Goal: Navigation & Orientation: Find specific page/section

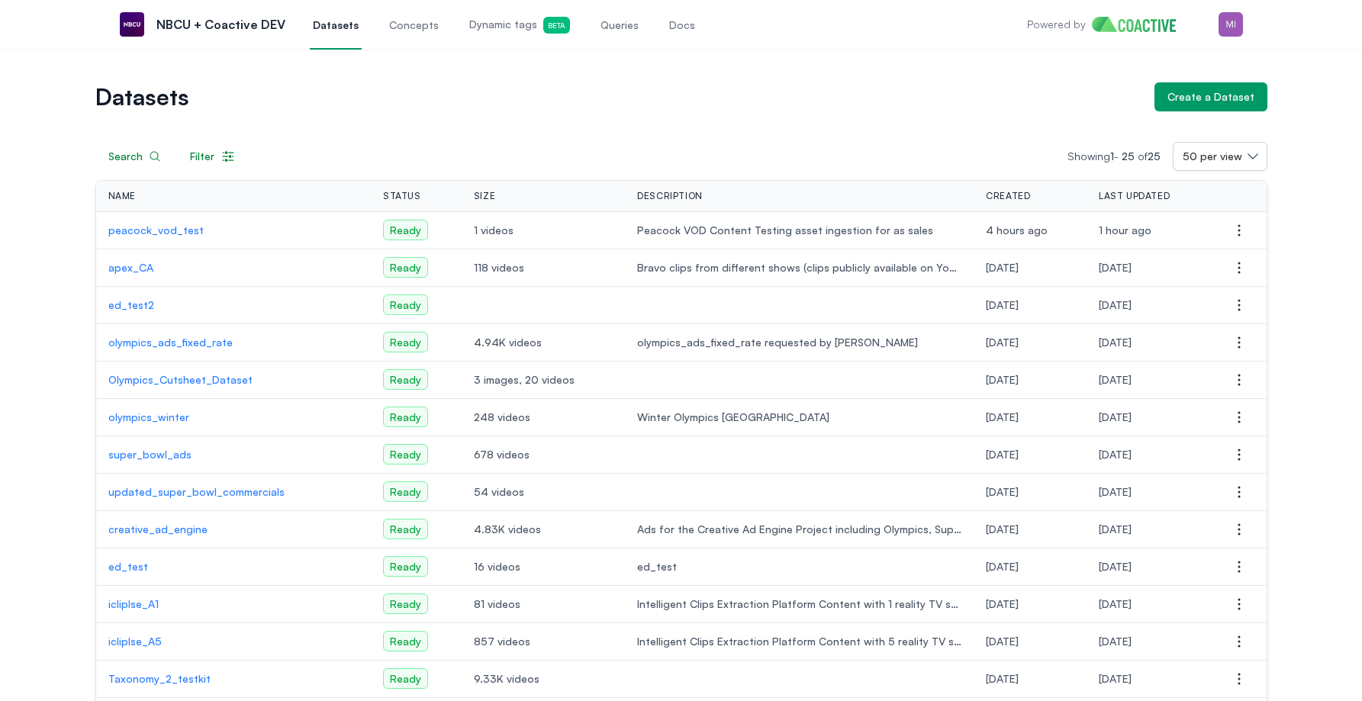
click at [163, 223] on p "peacock_vod_test" at bounding box center [233, 230] width 251 height 15
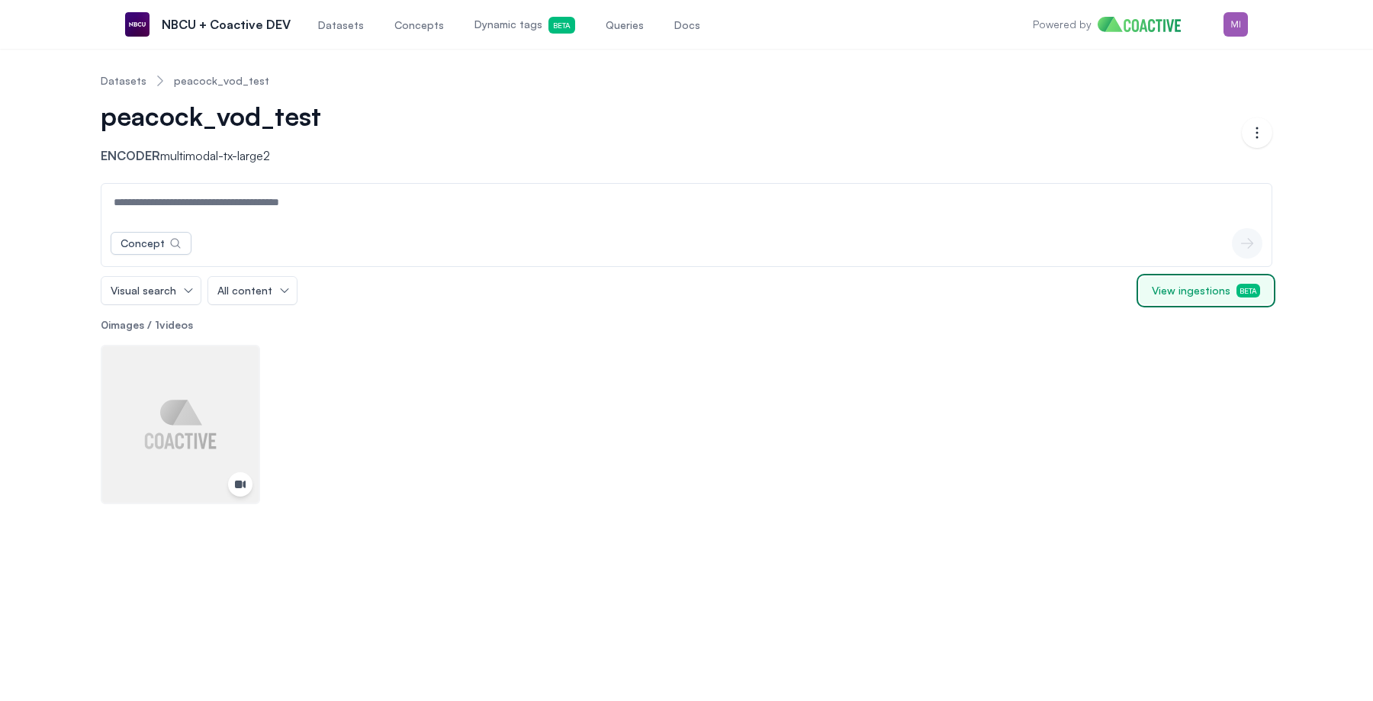
click at [1185, 291] on span "View ingestions Beta" at bounding box center [1206, 290] width 108 height 15
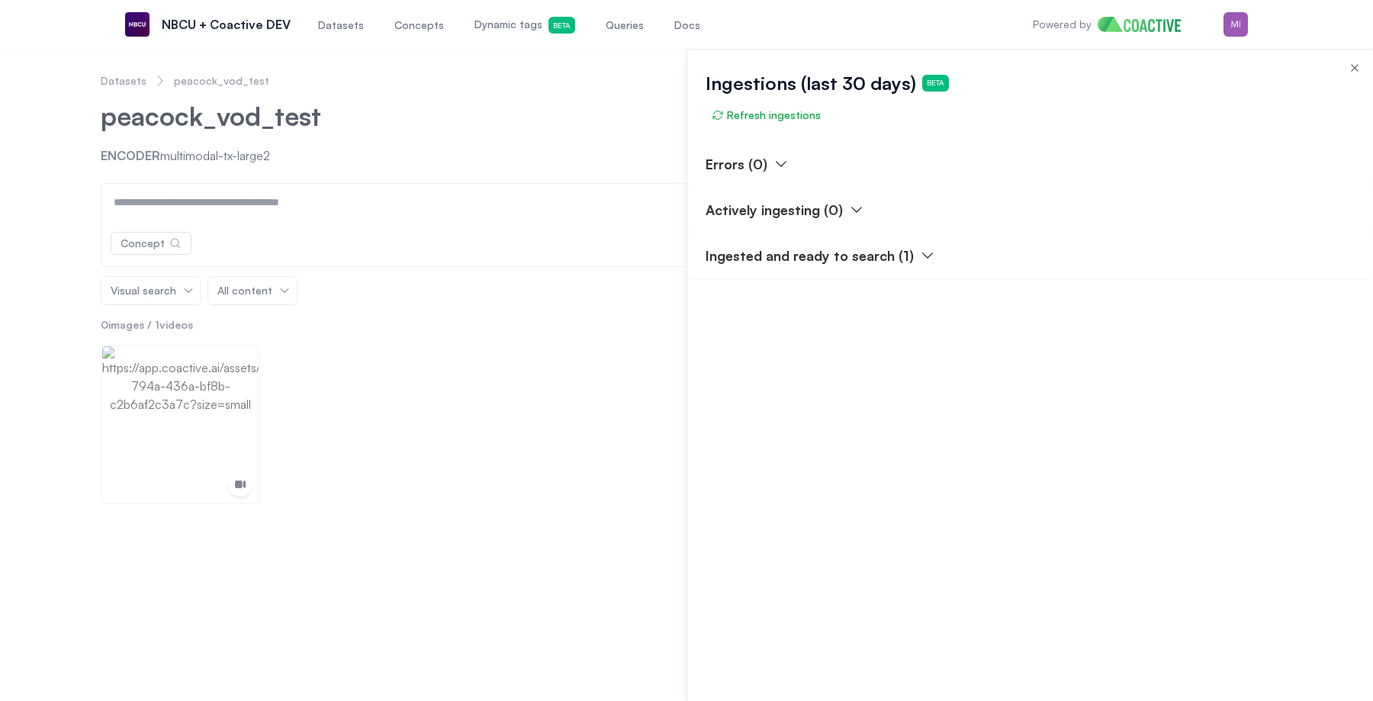
click at [127, 76] on div at bounding box center [686, 375] width 1373 height 652
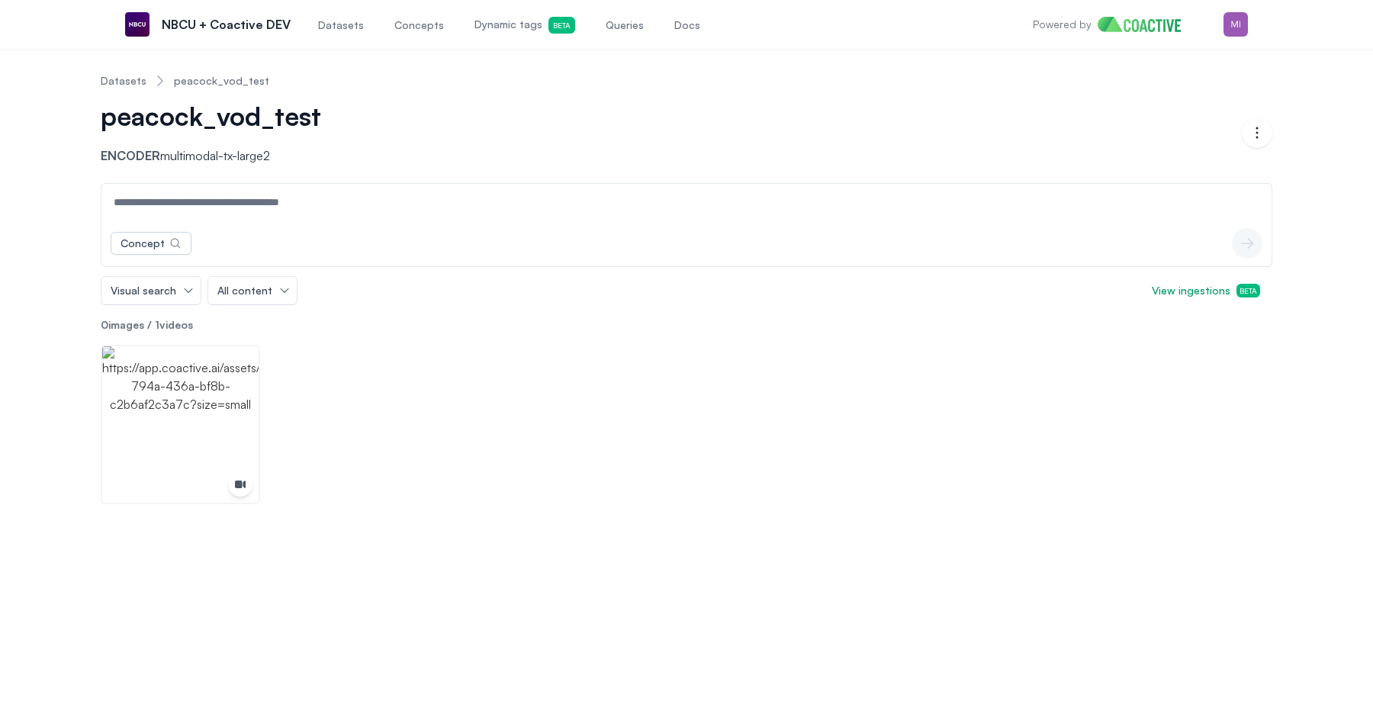
click at [120, 85] on link "Datasets" at bounding box center [124, 80] width 46 height 15
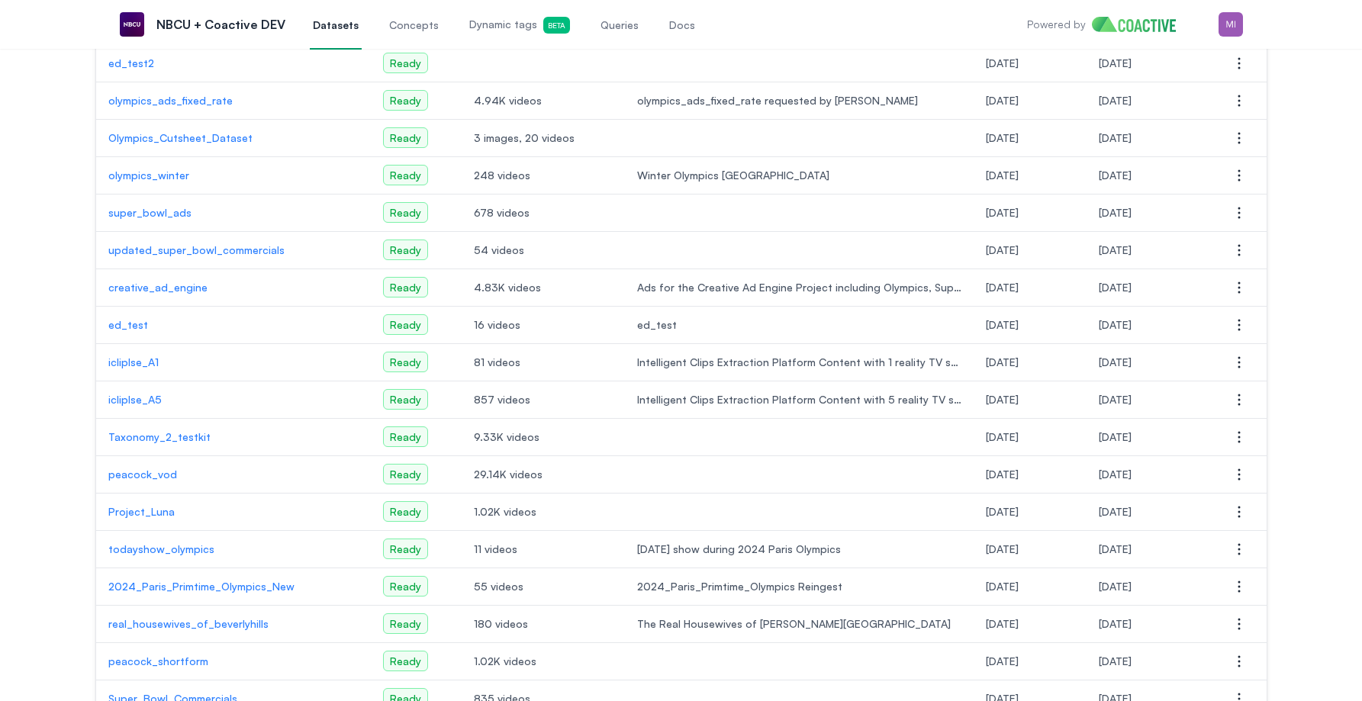
scroll to position [243, 0]
click at [133, 476] on p "peacock_vod" at bounding box center [233, 473] width 251 height 15
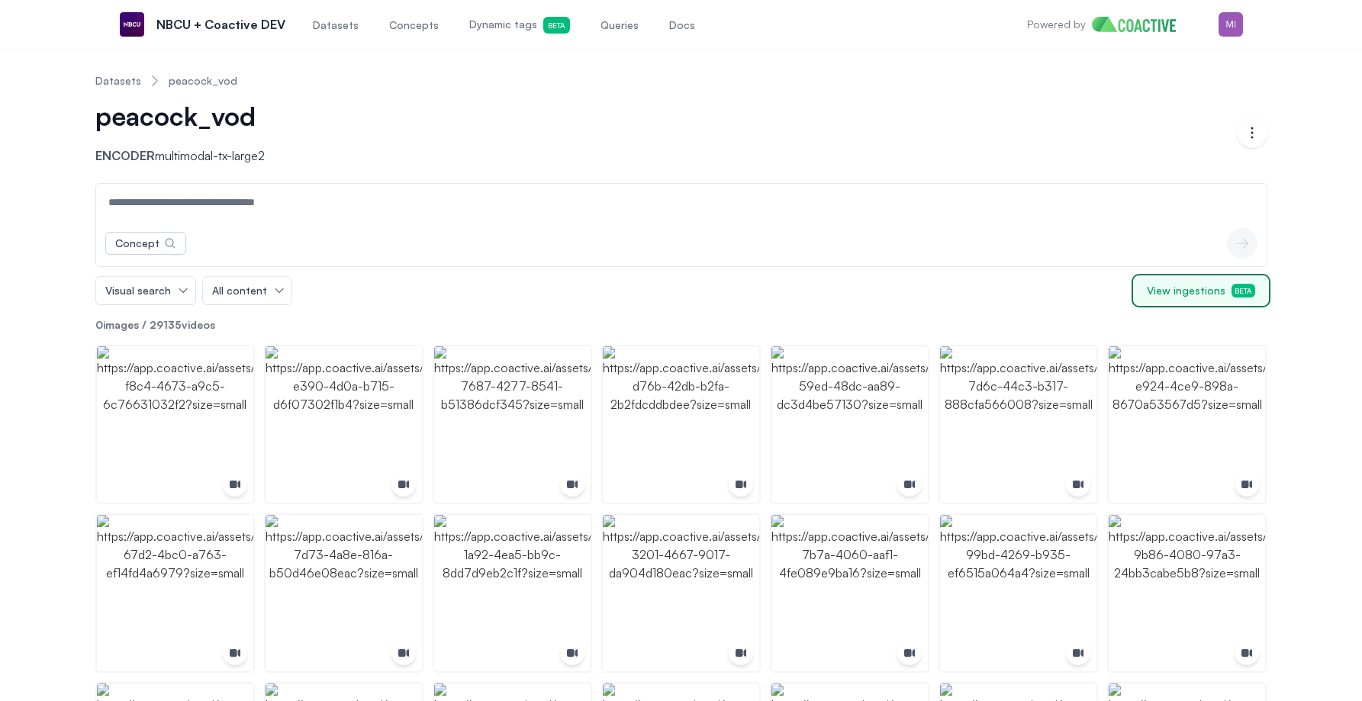
click at [1192, 297] on span "View ingestions Beta" at bounding box center [1201, 290] width 108 height 15
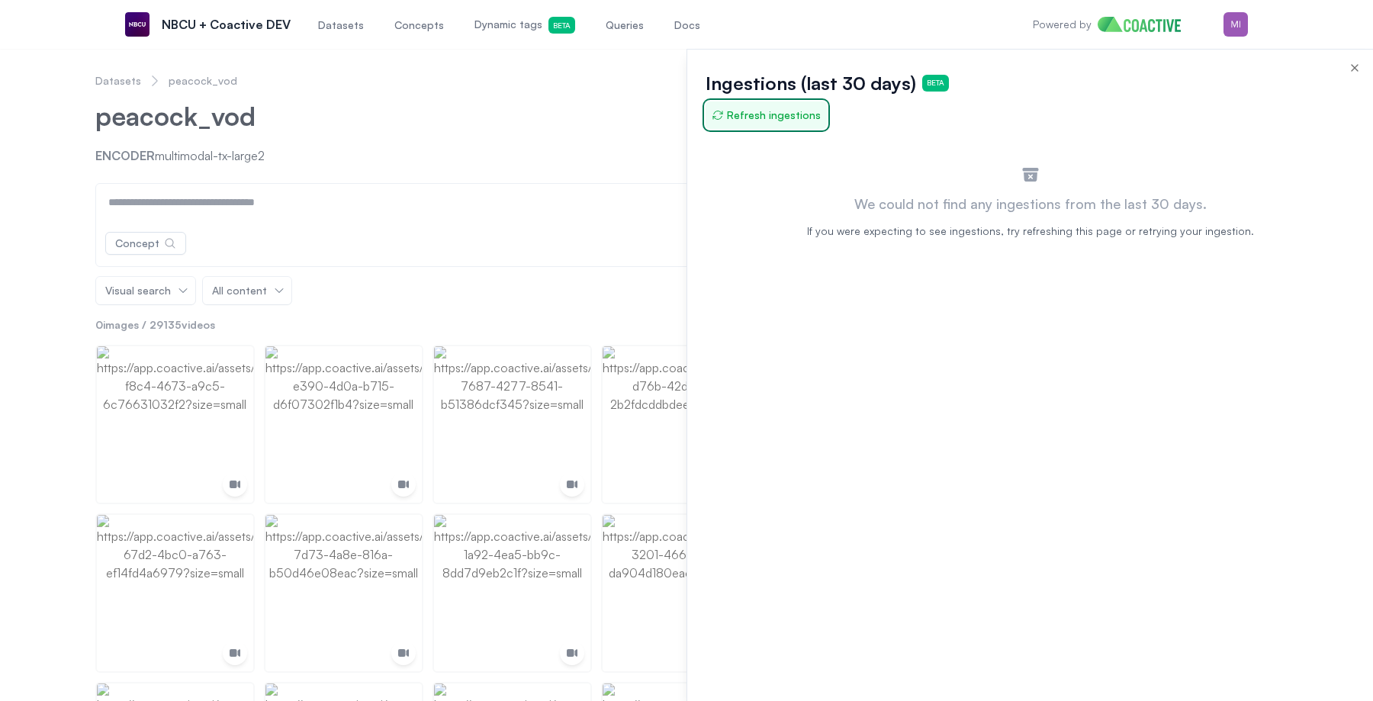
click at [784, 117] on span "Refresh ingestions" at bounding box center [766, 115] width 109 height 15
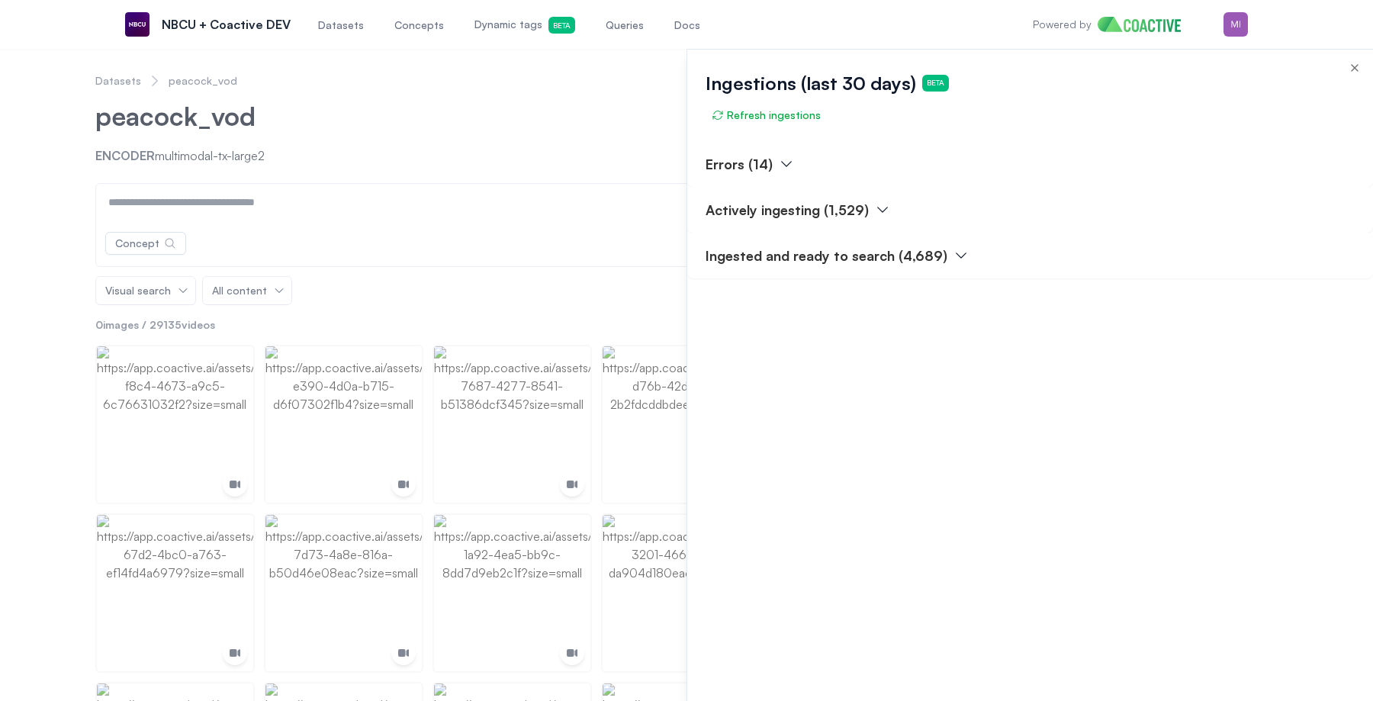
click at [524, 134] on div at bounding box center [686, 375] width 1373 height 652
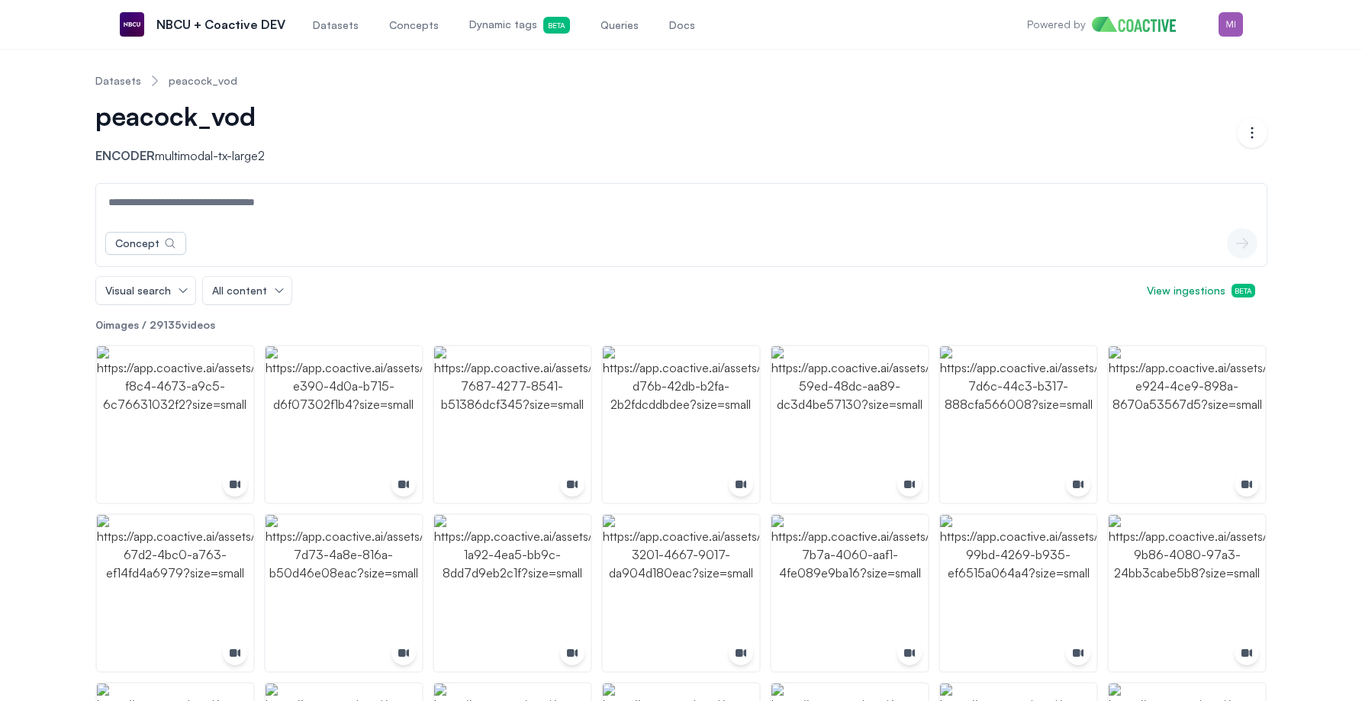
click at [100, 79] on link "Datasets" at bounding box center [118, 80] width 46 height 15
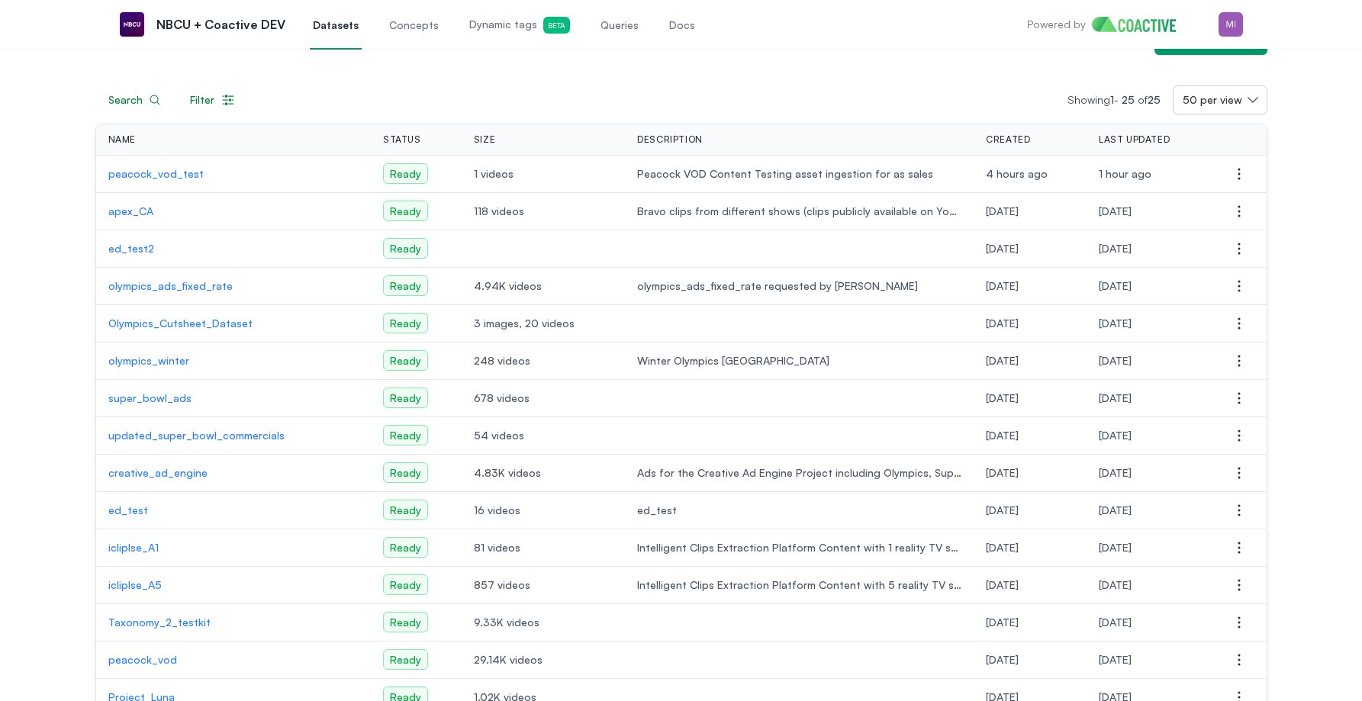
scroll to position [62, 0]
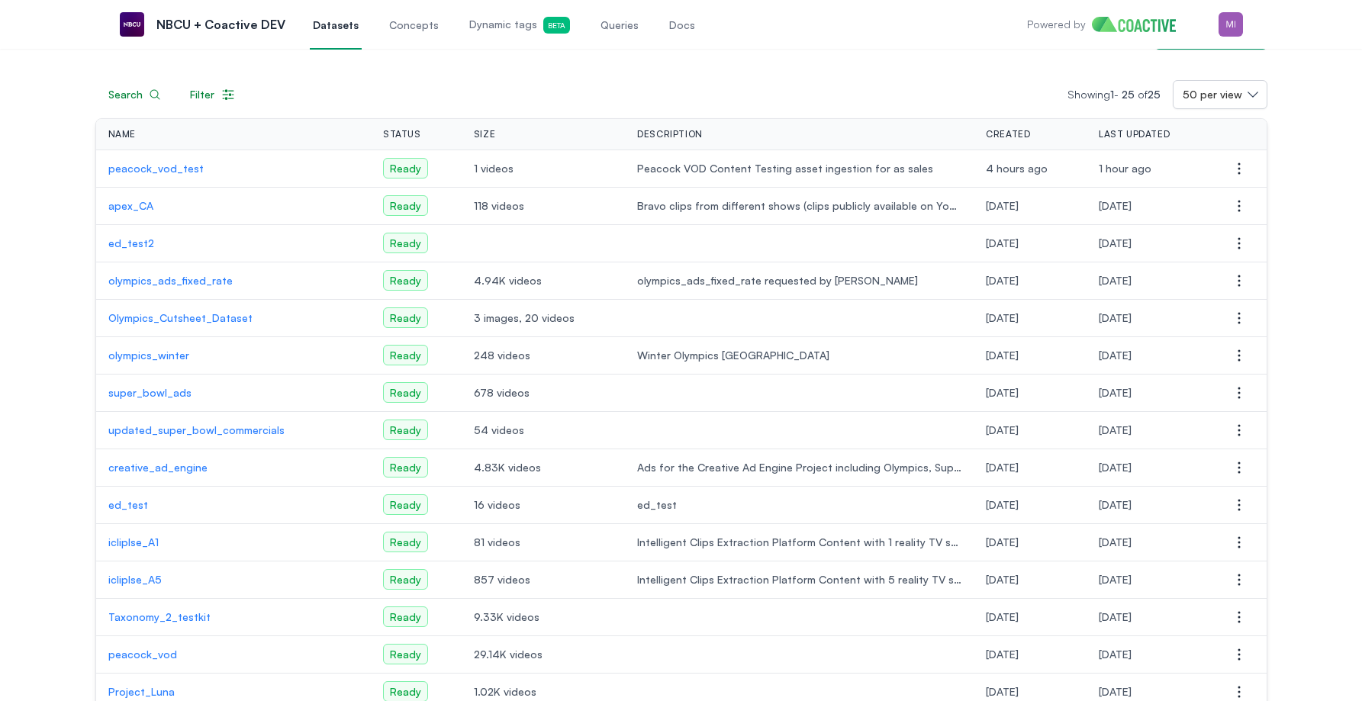
click at [146, 650] on p "peacock_vod" at bounding box center [233, 654] width 251 height 15
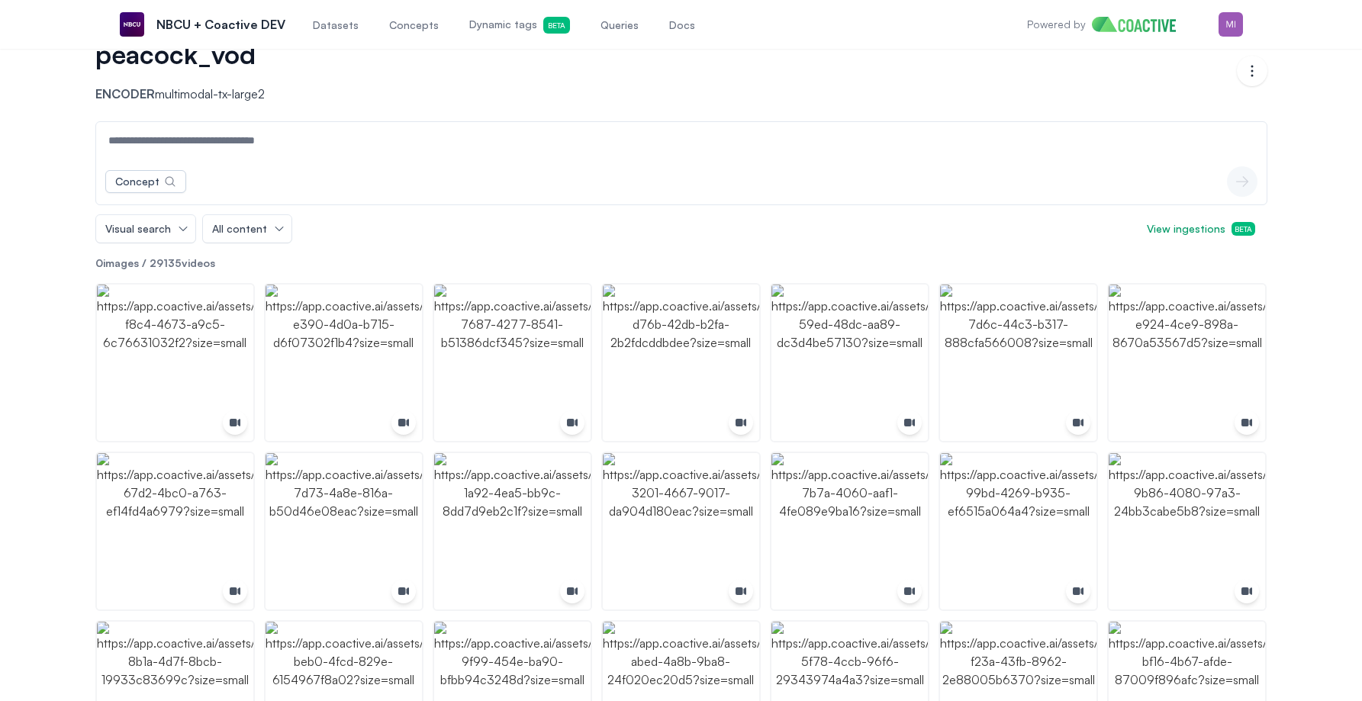
click at [1179, 237] on button "View ingestions Beta" at bounding box center [1200, 228] width 133 height 27
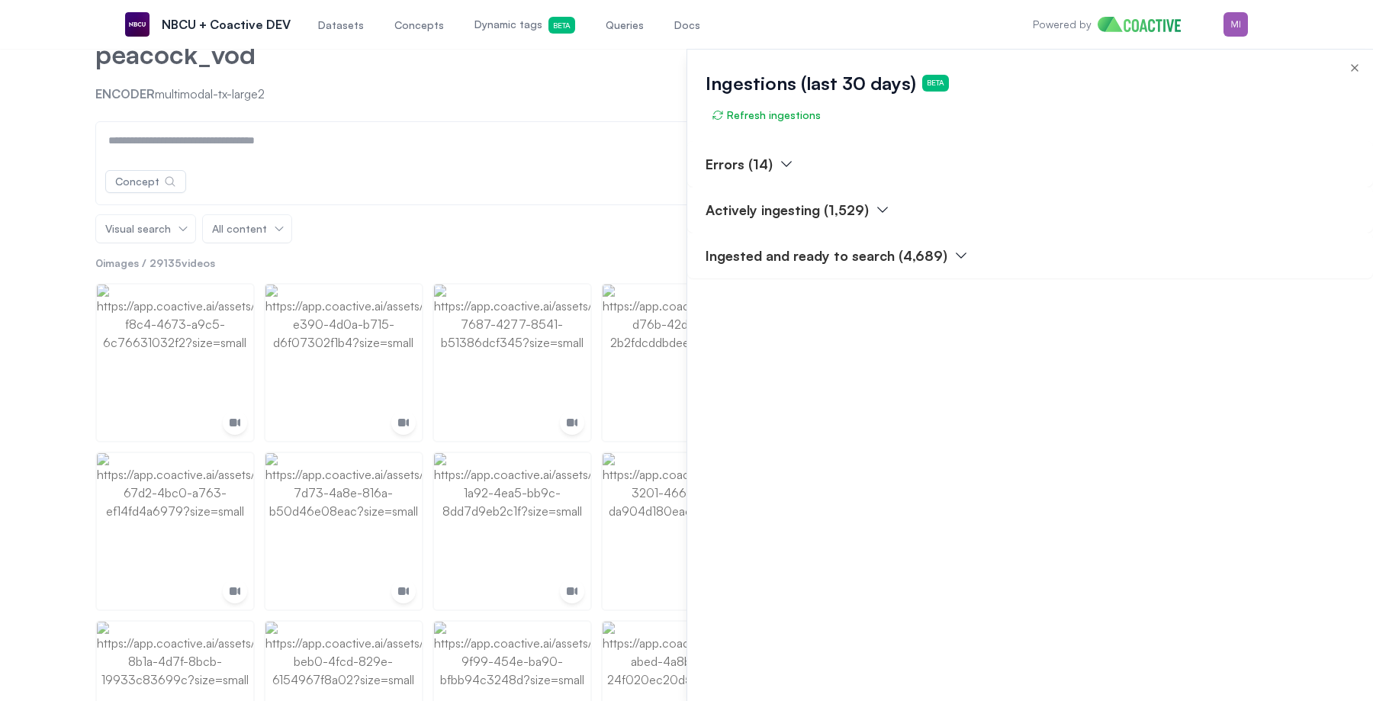
click at [378, 106] on div at bounding box center [686, 375] width 1373 height 652
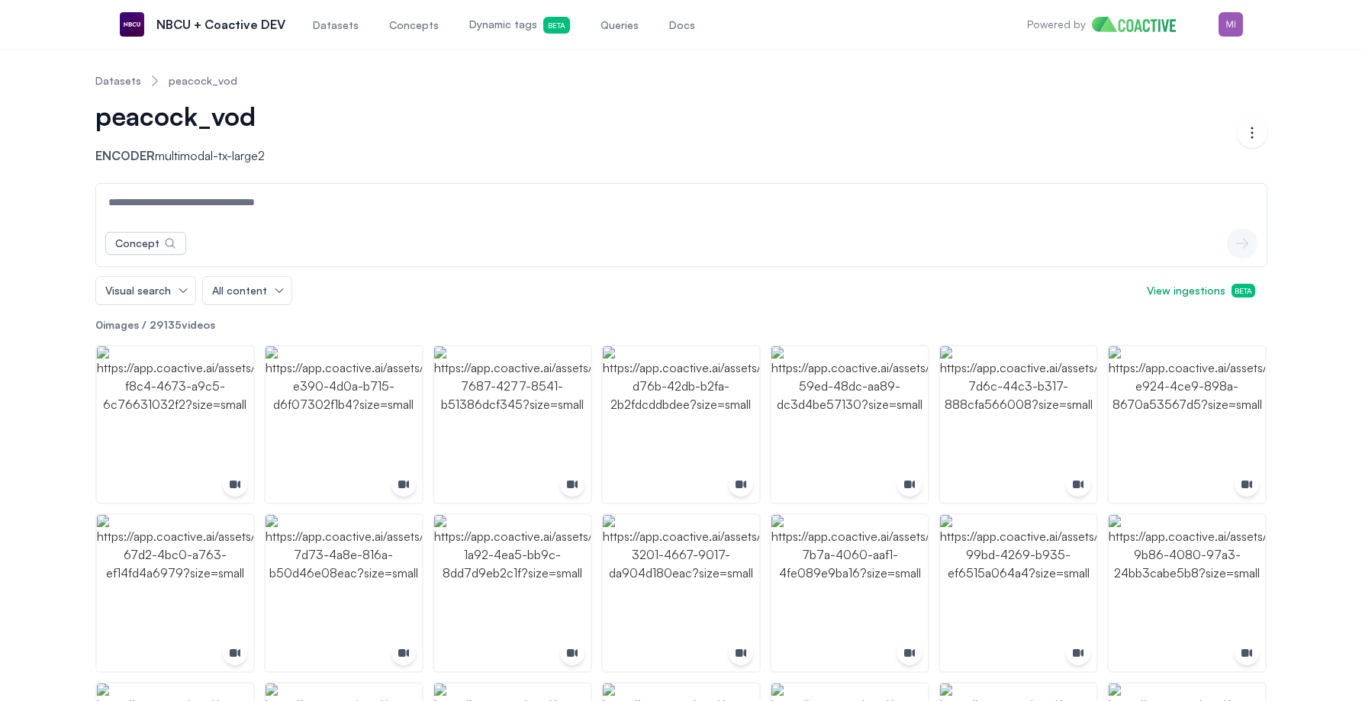
click at [316, 27] on span "Datasets" at bounding box center [336, 25] width 46 height 15
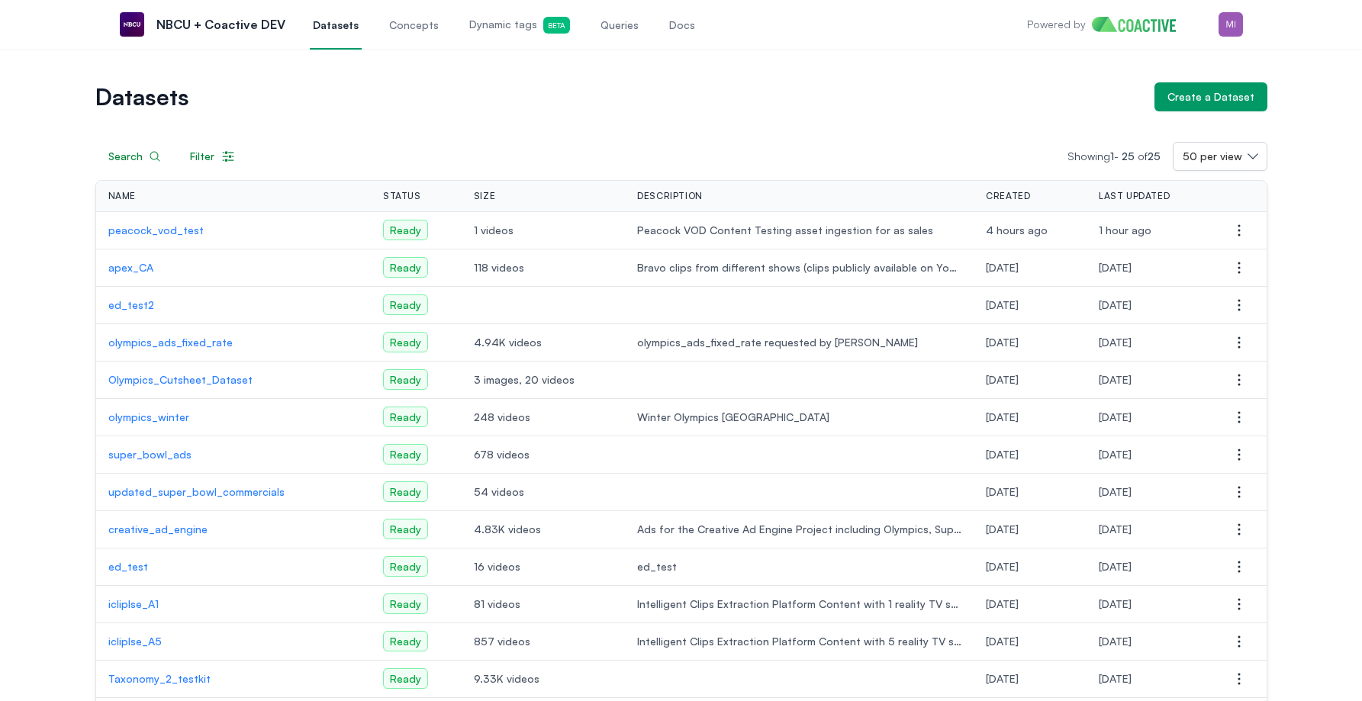
click at [136, 270] on p "apex_CA" at bounding box center [233, 267] width 251 height 15
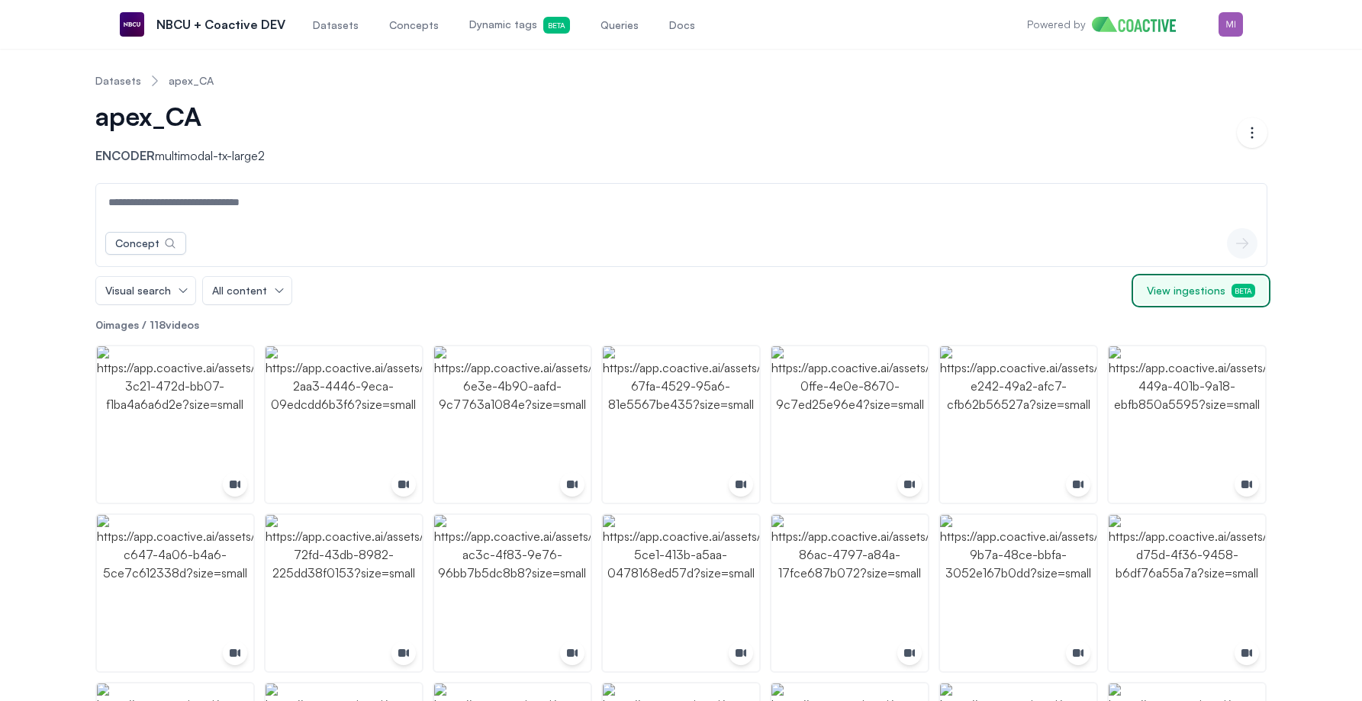
click at [1194, 300] on button "View ingestions Beta" at bounding box center [1200, 290] width 133 height 27
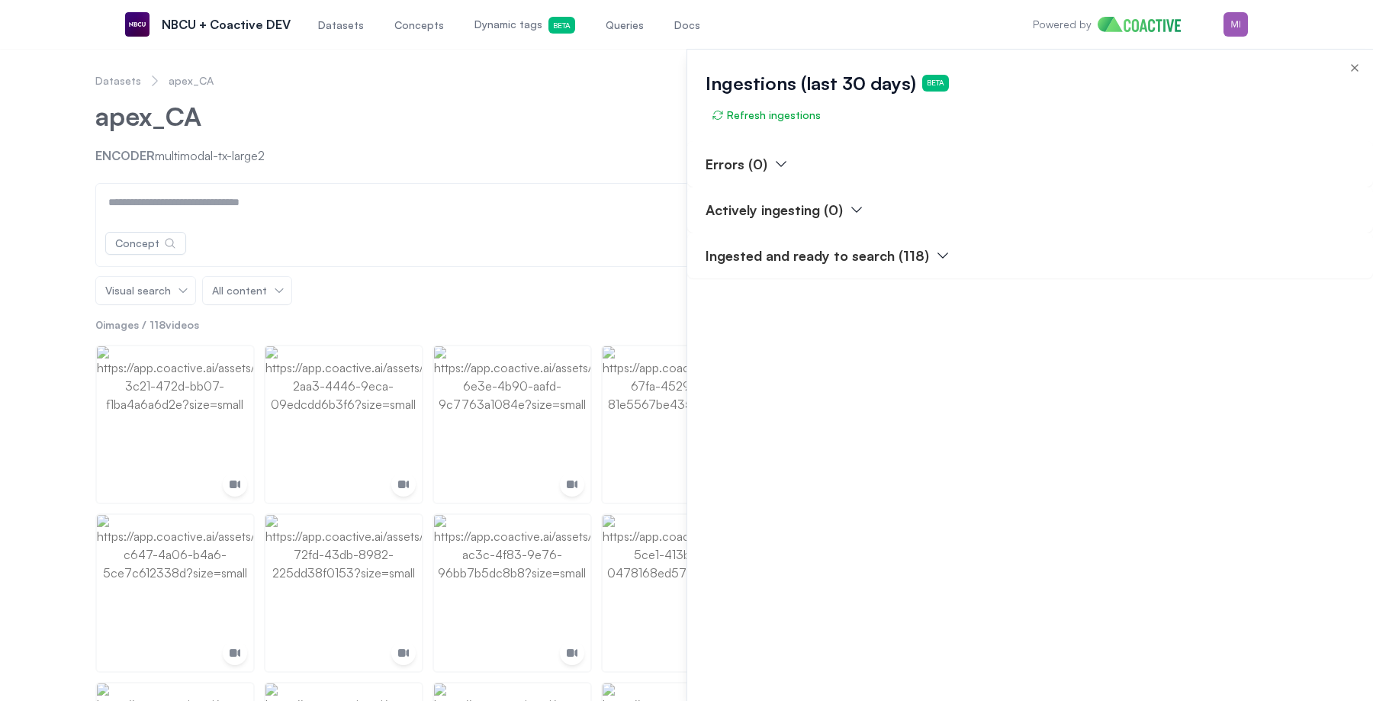
click at [593, 101] on div at bounding box center [686, 375] width 1373 height 652
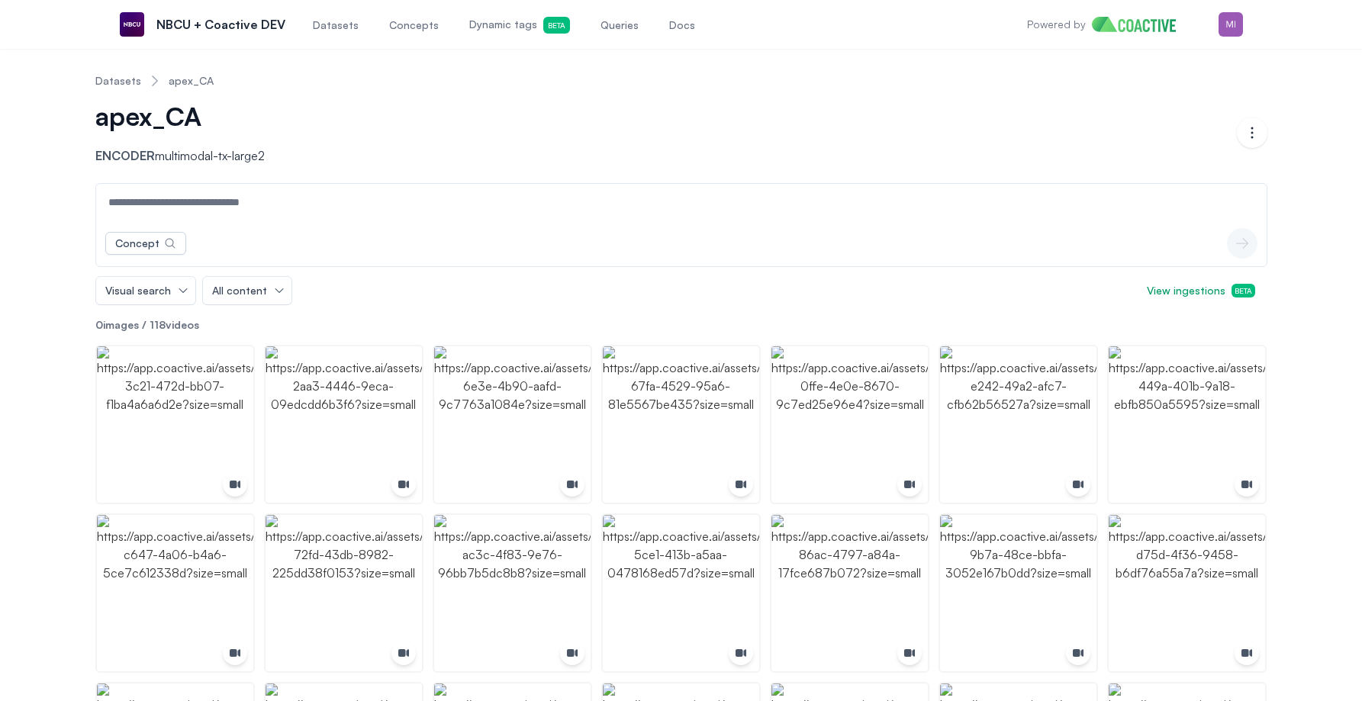
click at [113, 81] on link "Datasets" at bounding box center [118, 80] width 46 height 15
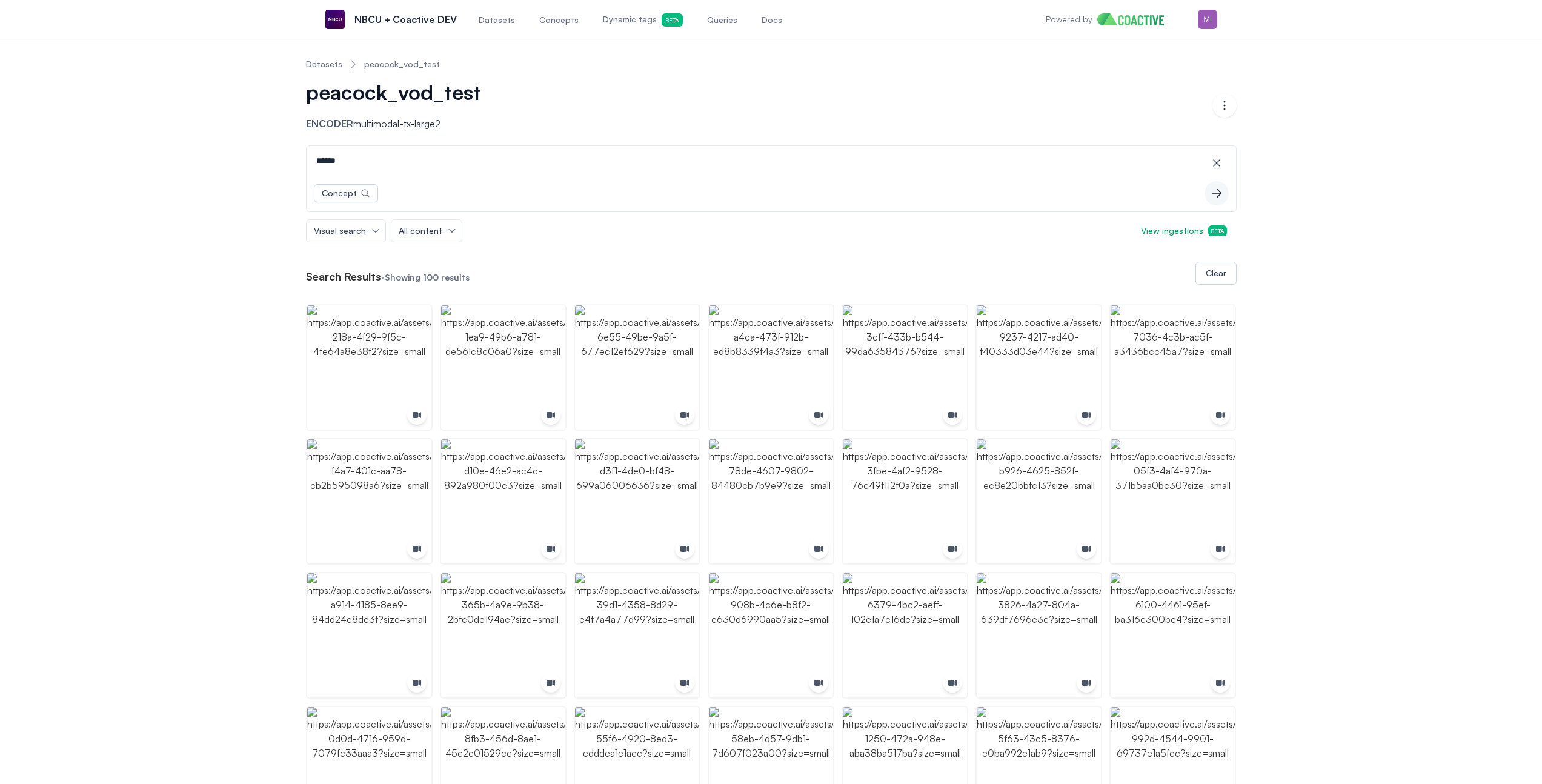
click at [618, 23] on span "Dynamic tags Beta" at bounding box center [643, 20] width 80 height 14
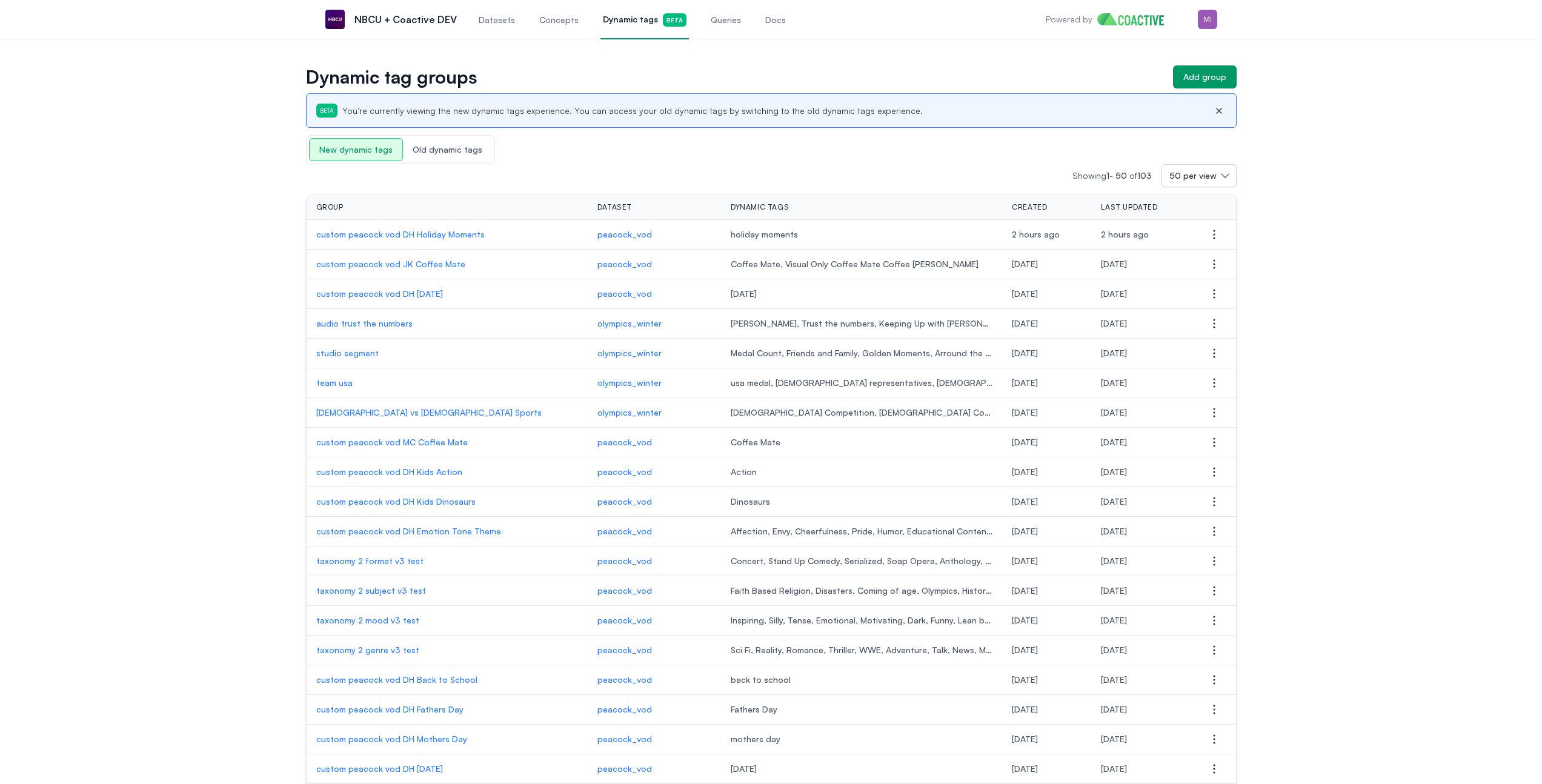
click at [439, 147] on span "Old dynamic tags" at bounding box center [447, 149] width 89 height 21
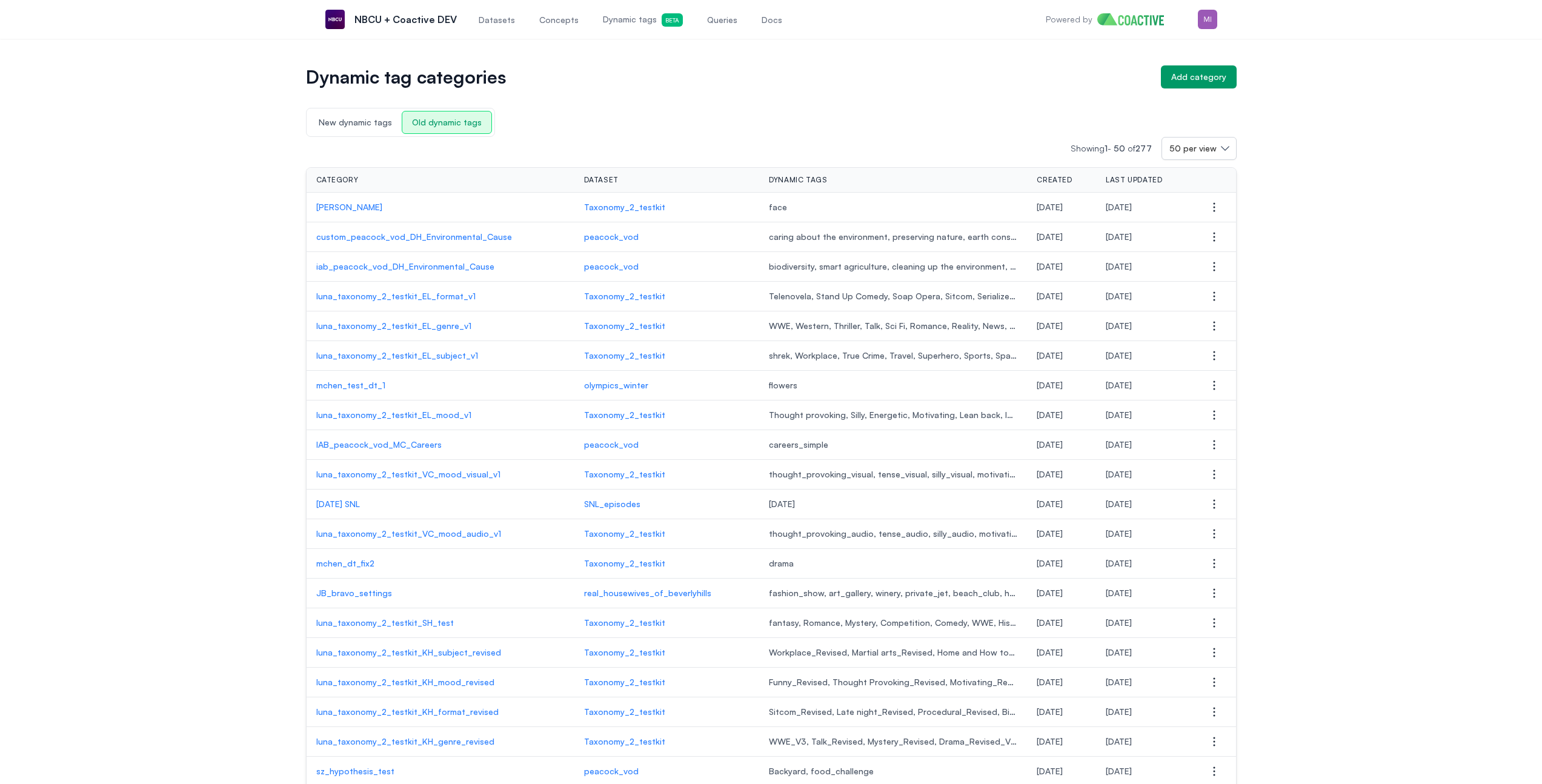
click at [355, 124] on span "New dynamic tags" at bounding box center [355, 122] width 93 height 21
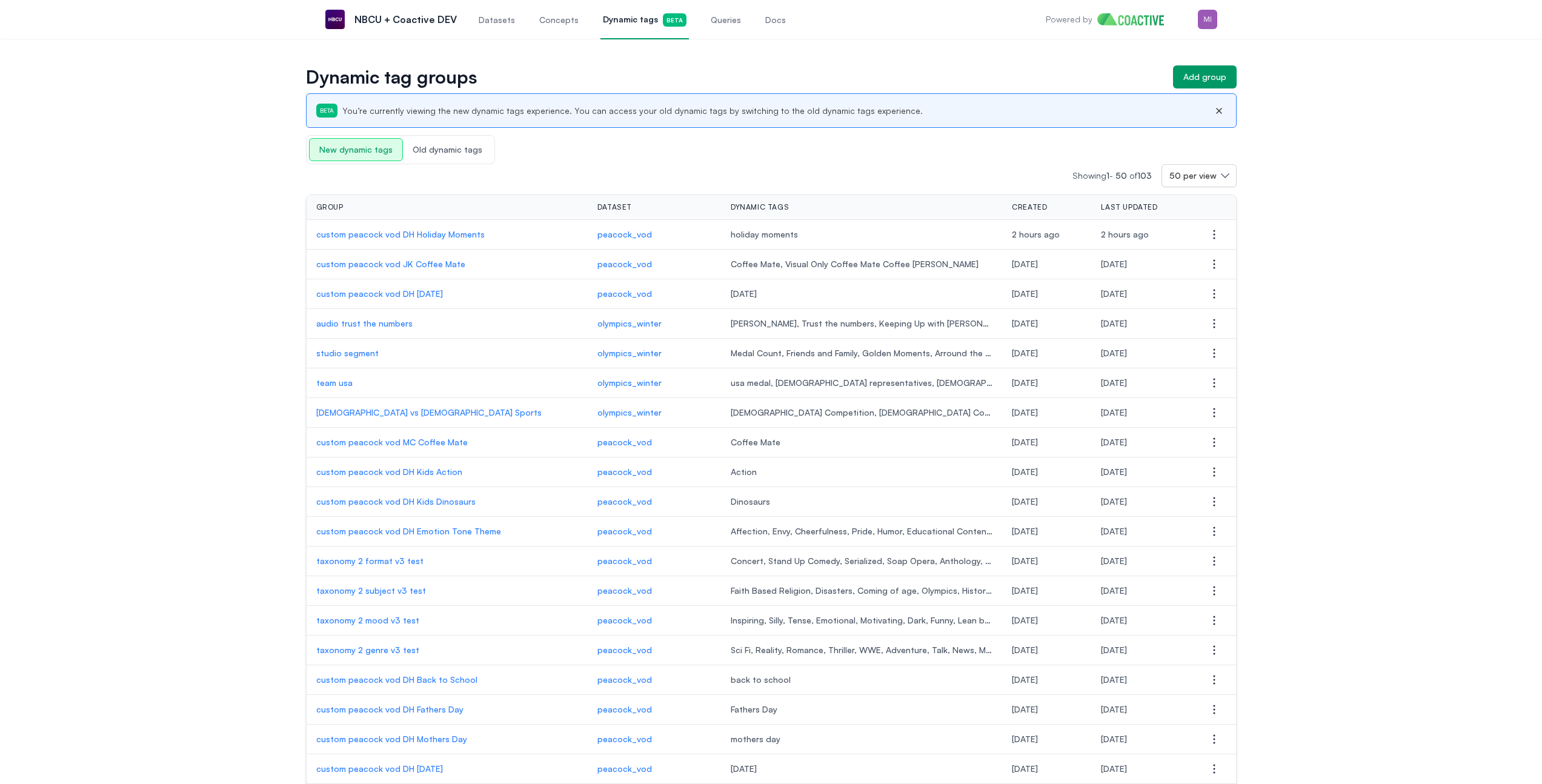
click at [446, 152] on span "Old dynamic tags" at bounding box center [447, 149] width 89 height 21
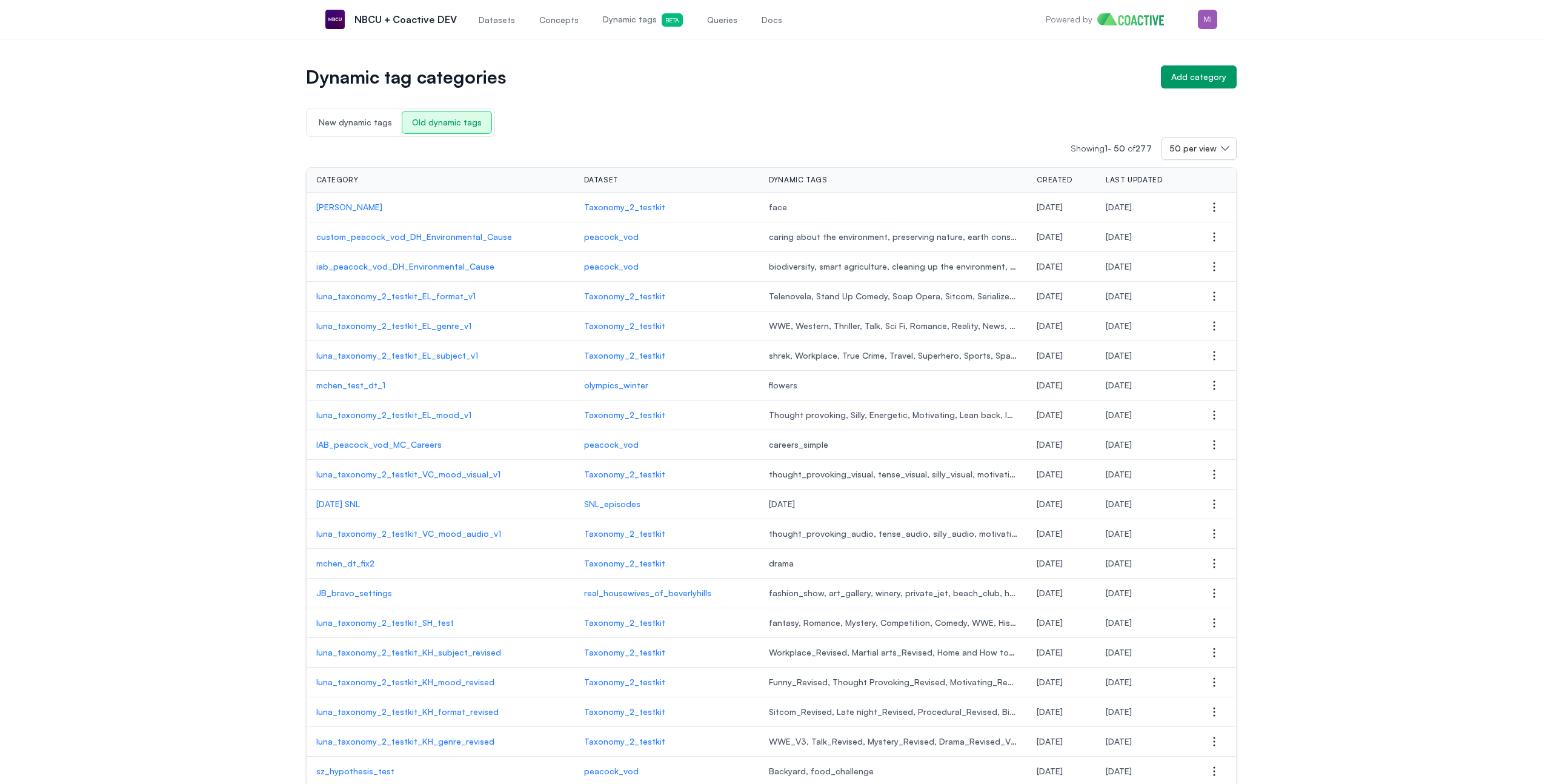
click at [353, 125] on span "New dynamic tags" at bounding box center [355, 122] width 93 height 21
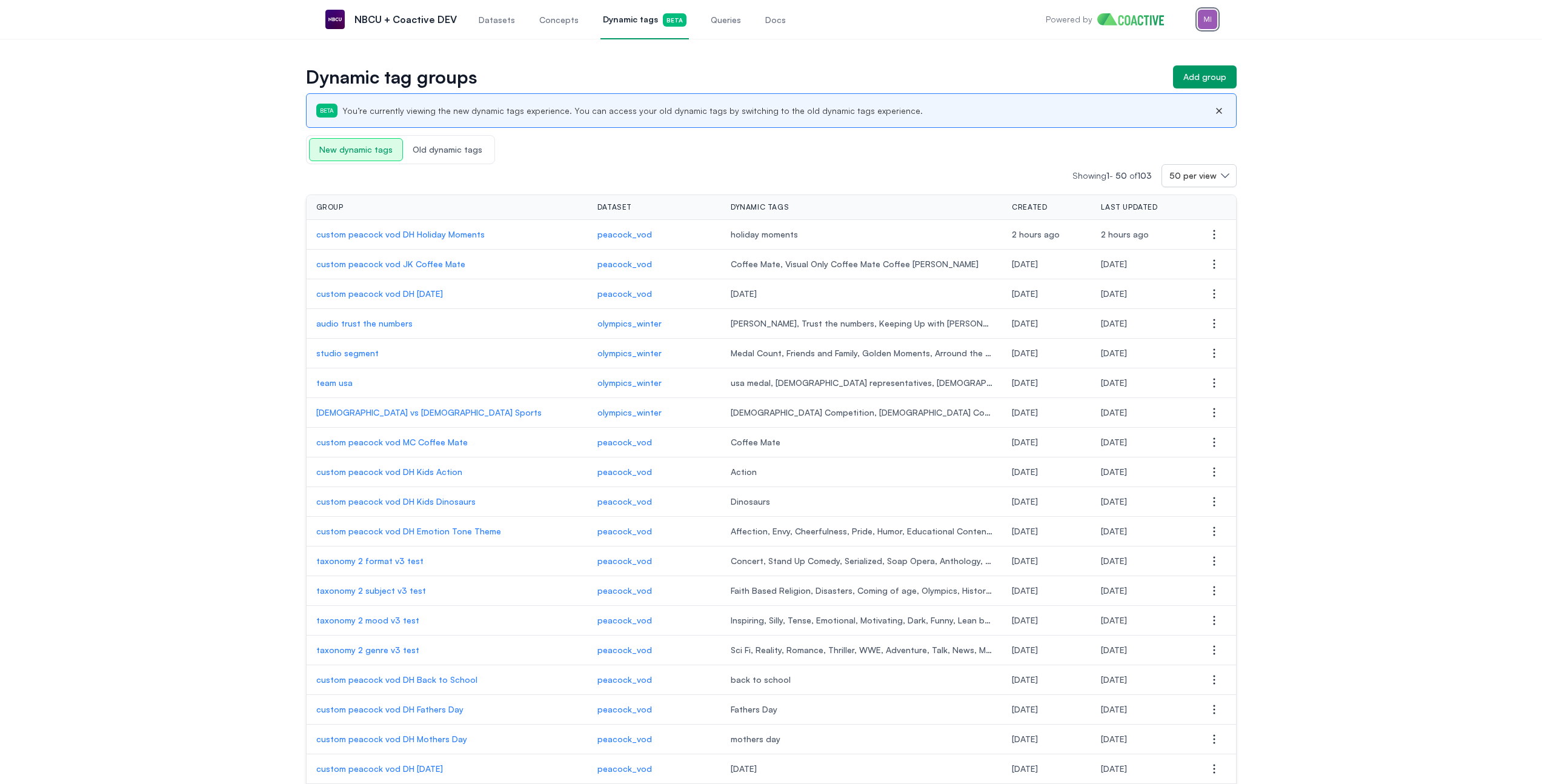
click at [1210, 21] on img "button" at bounding box center [1208, 19] width 19 height 19
click at [1142, 122] on button "Sign out" at bounding box center [1145, 133] width 145 height 21
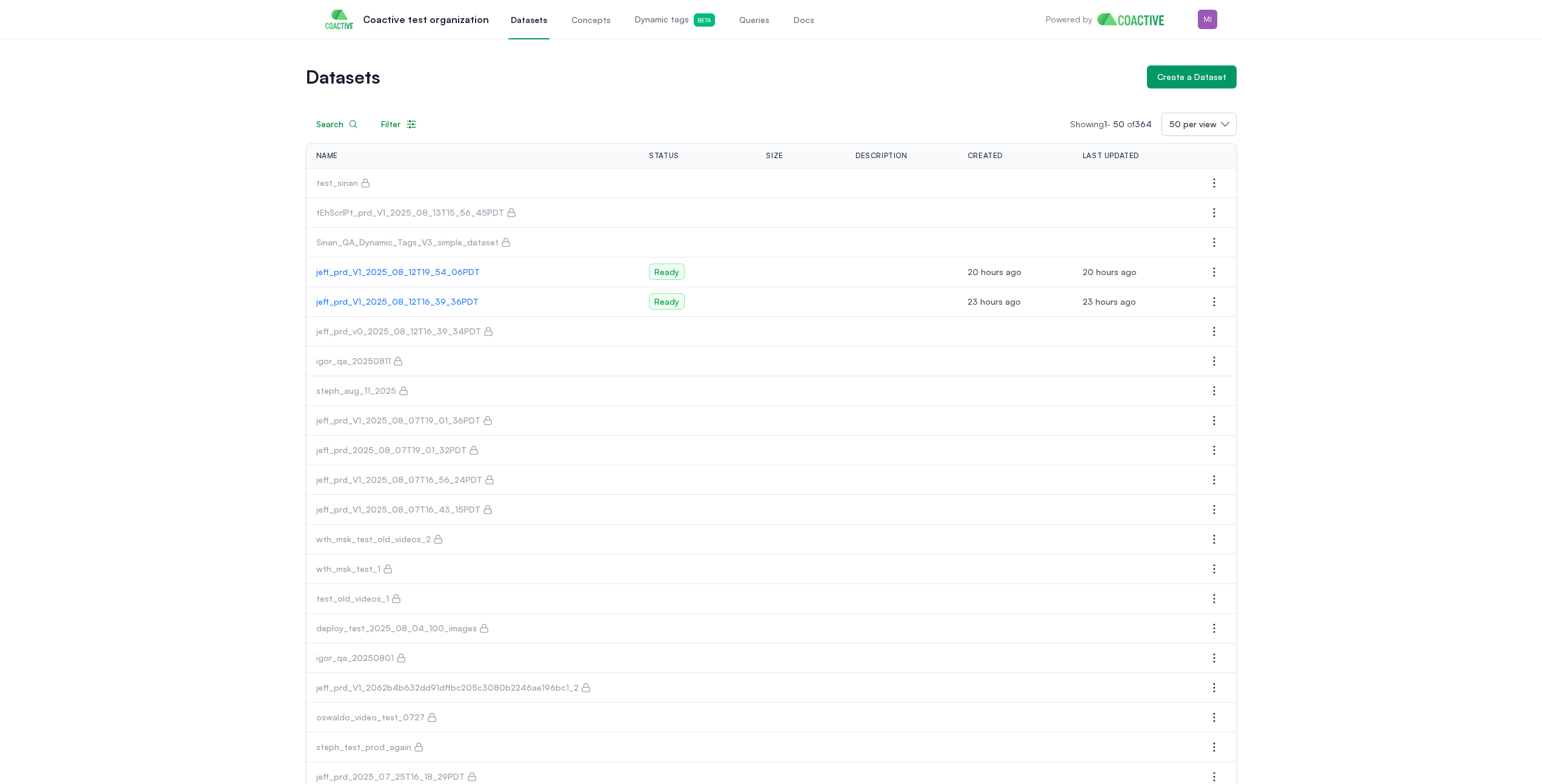
click at [417, 272] on p "jeff_prd_V1_2025_08_12T19_54_06PDT" at bounding box center [473, 272] width 314 height 12
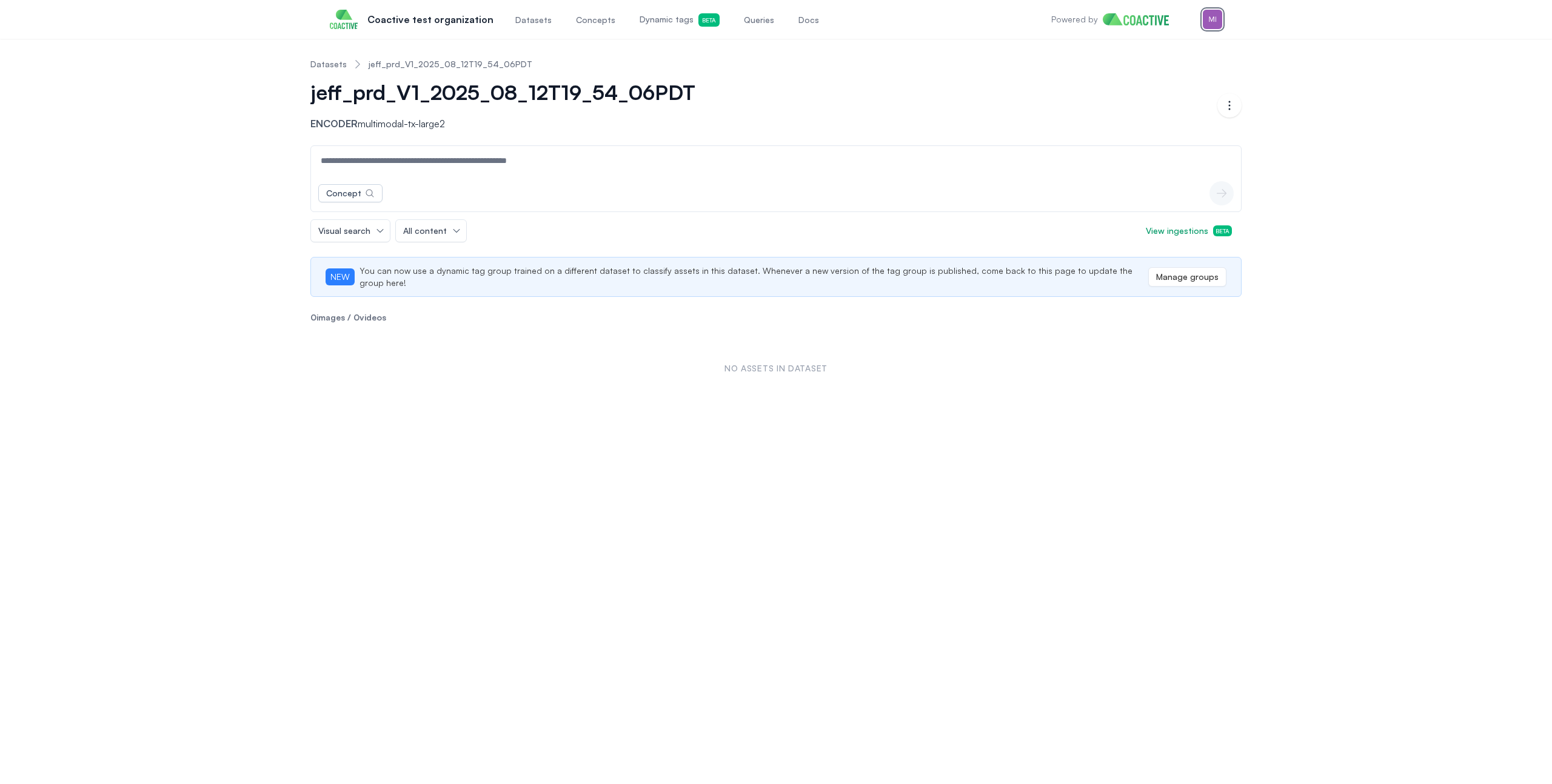
click at [1217, 21] on img "button" at bounding box center [1212, 19] width 19 height 19
click at [1172, 103] on button "Open user menu Switch organization" at bounding box center [1150, 111] width 145 height 21
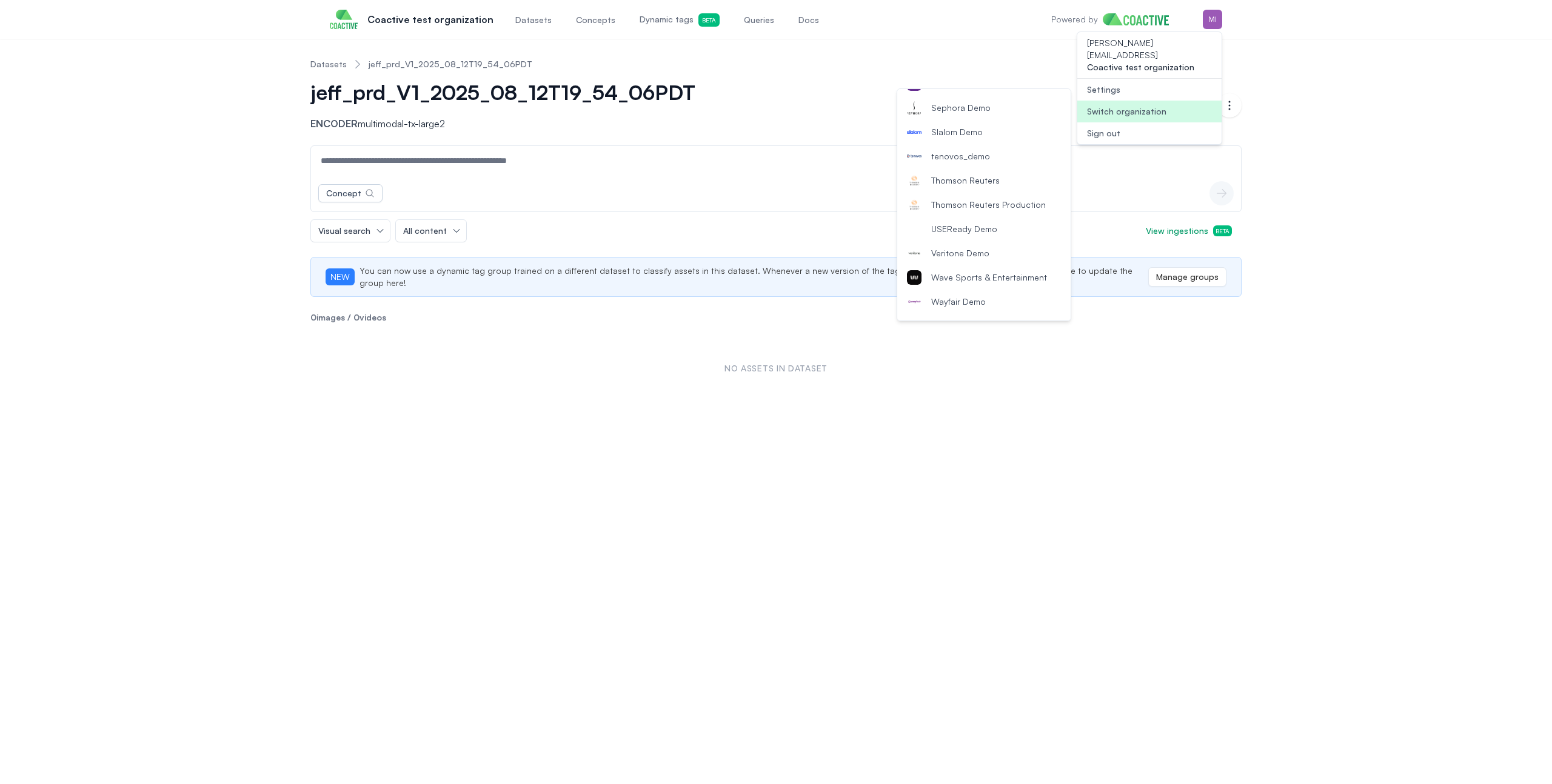
scroll to position [1514, 0]
click at [1001, 185] on span "Thomson Reuters Production" at bounding box center [989, 187] width 114 height 12
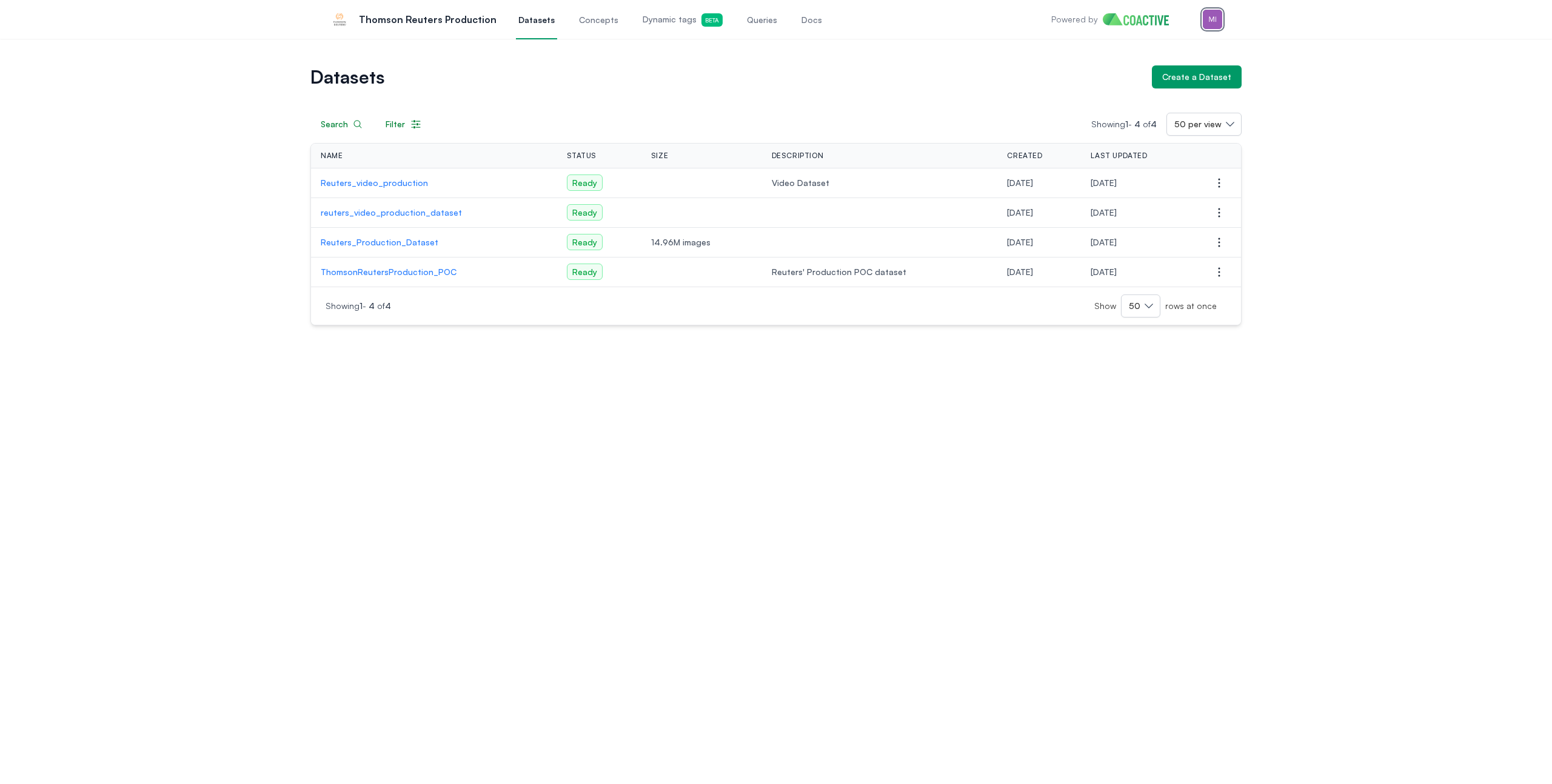
click at [1211, 21] on img "button" at bounding box center [1212, 19] width 19 height 19
click at [1172, 101] on button "Open user menu Switch organization" at bounding box center [1150, 111] width 145 height 21
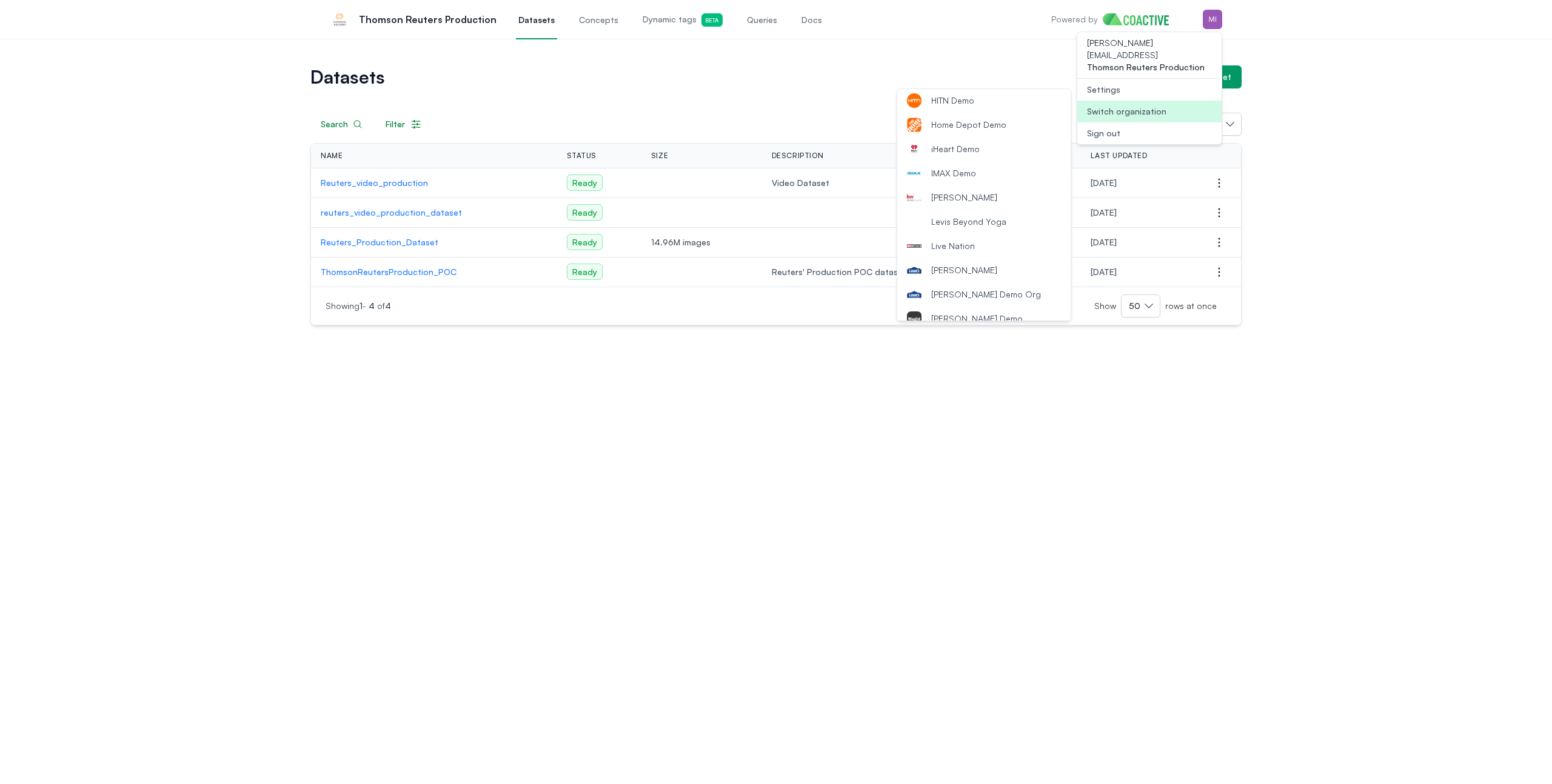
scroll to position [799, 0]
click at [995, 248] on button "Lowe's" at bounding box center [984, 247] width 173 height 25
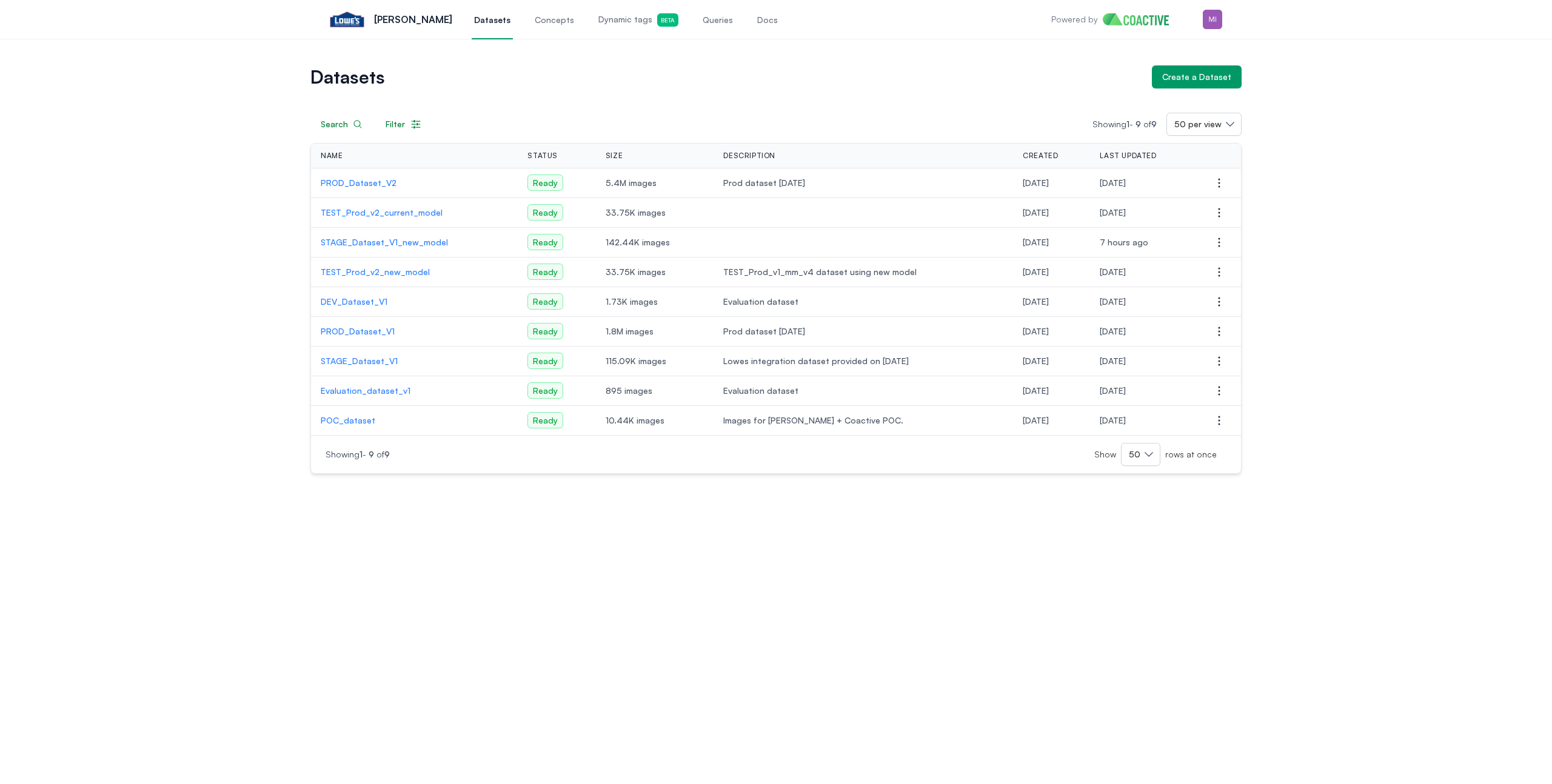
click at [349, 183] on p "PROD_Dataset_V2" at bounding box center [415, 183] width 188 height 12
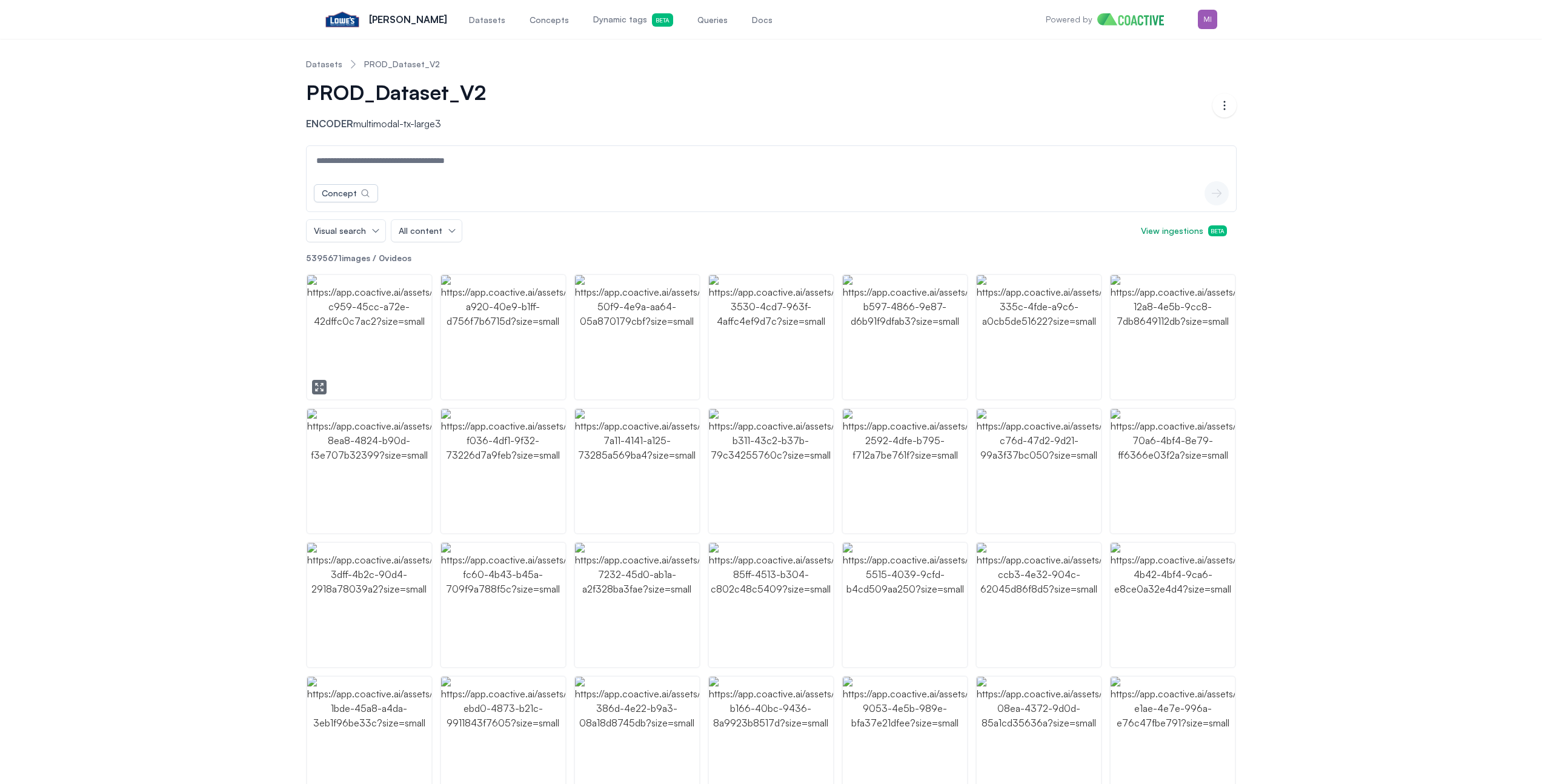
click at [377, 323] on img "button" at bounding box center [369, 337] width 124 height 124
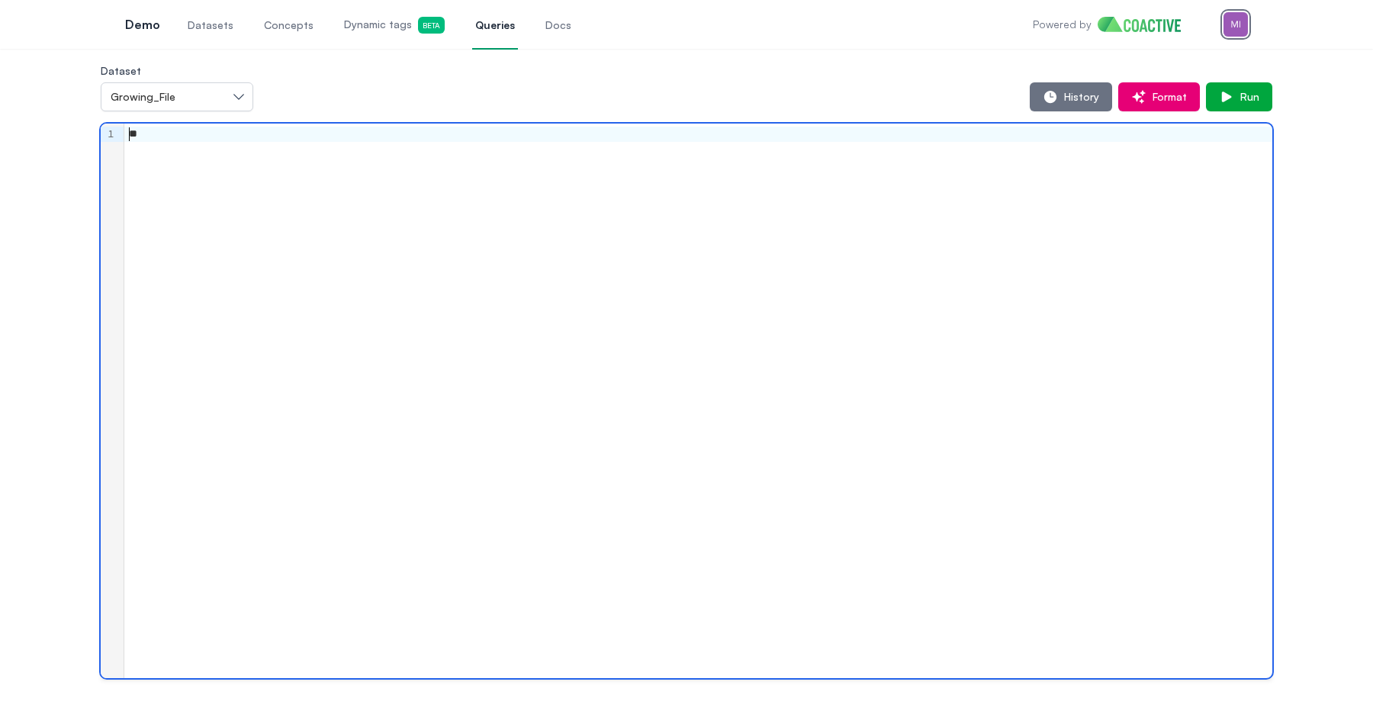
click at [1242, 24] on img "button" at bounding box center [1236, 24] width 24 height 24
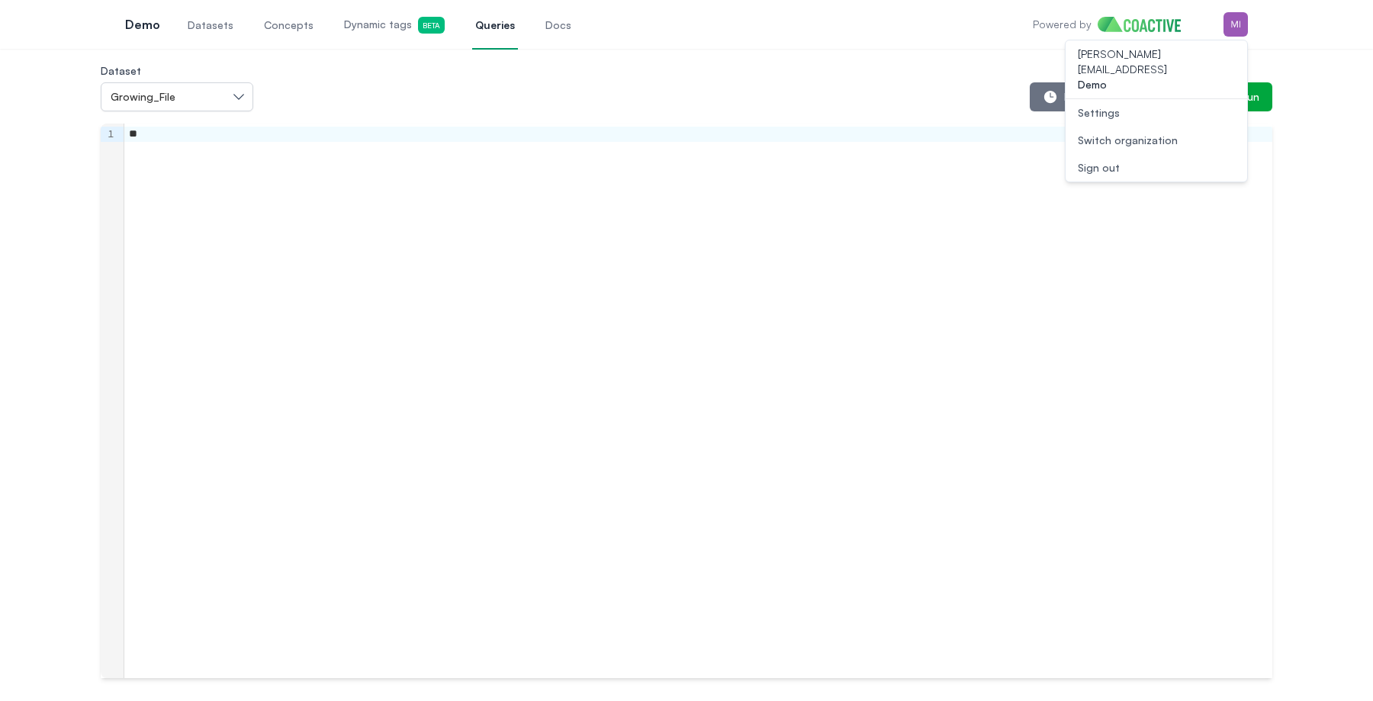
click at [1192, 130] on button "Open user menu Switch organization" at bounding box center [1157, 140] width 182 height 27
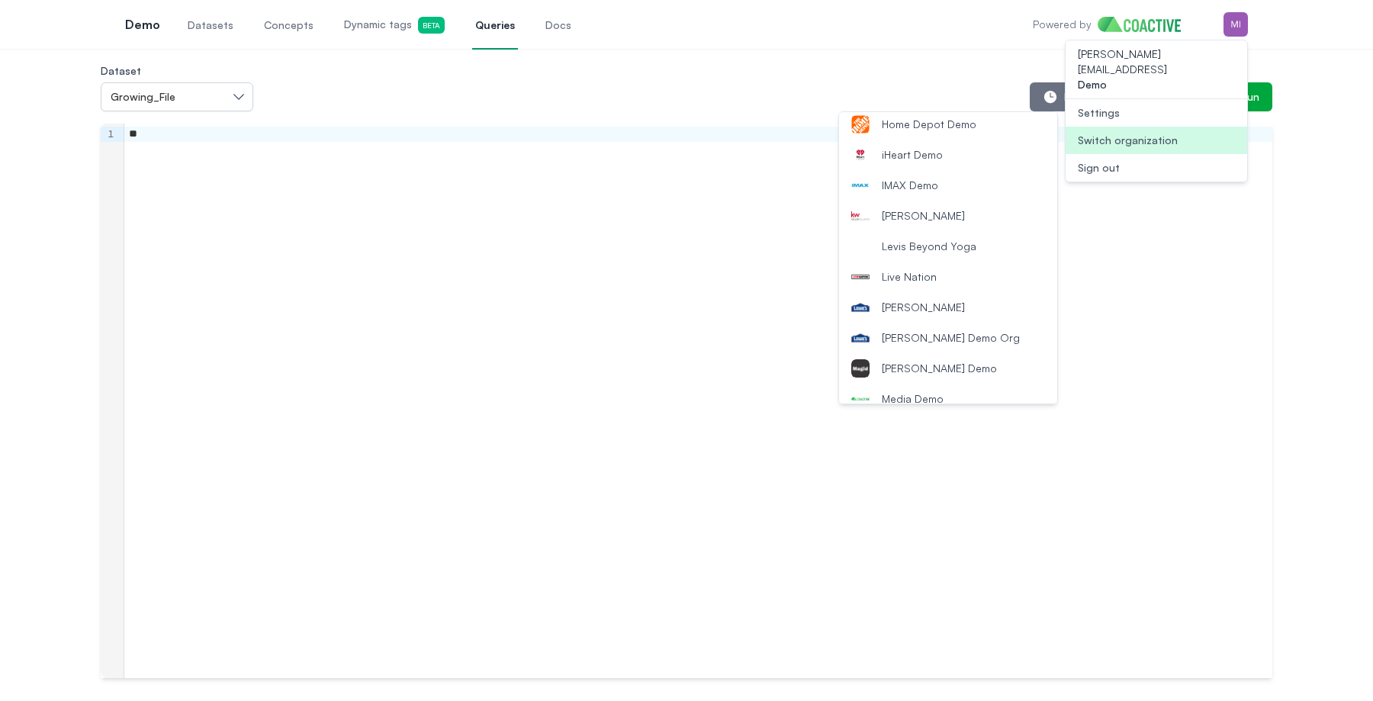
scroll to position [1017, 0]
click at [923, 326] on span "[PERSON_NAME] Demo Org" at bounding box center [951, 330] width 138 height 15
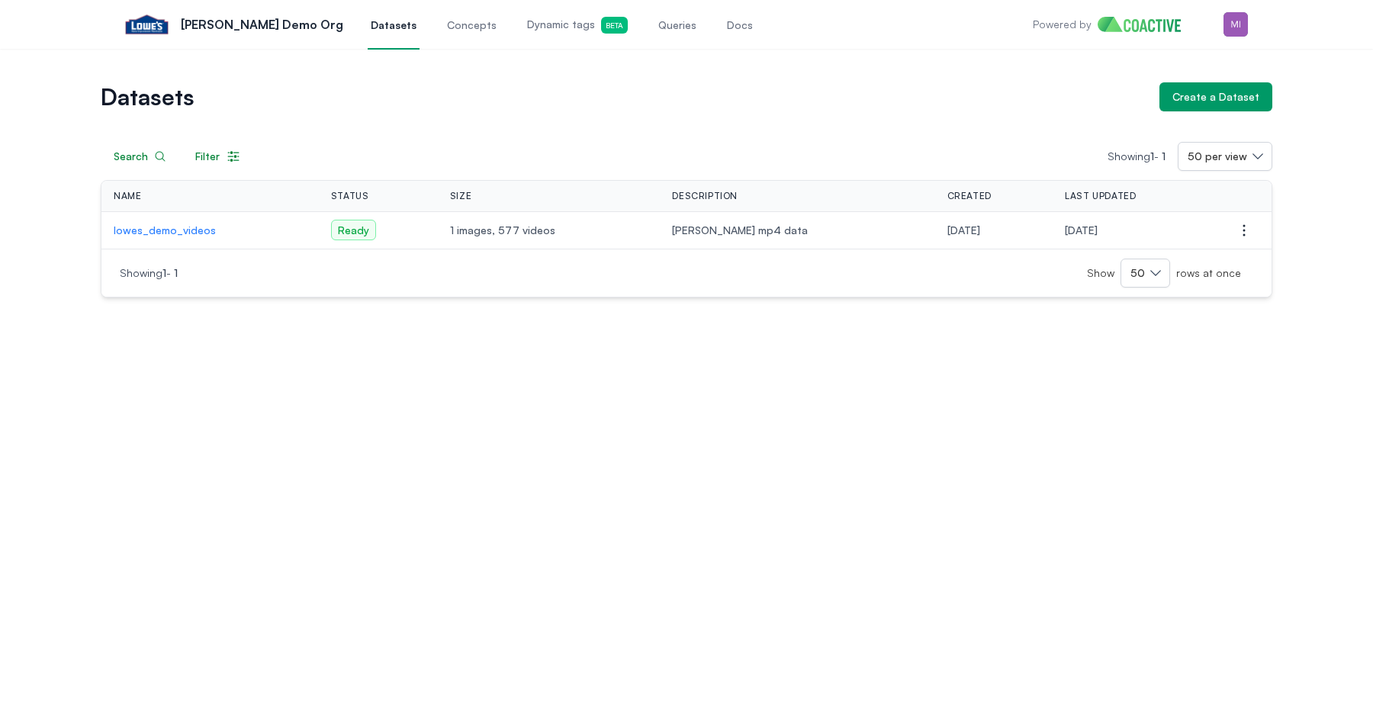
click at [484, 111] on div "Search Filter Showing 1 - 1 50 per view Name Status Size Description Created La…" at bounding box center [687, 204] width 1172 height 186
click at [179, 229] on p "lowes_demo_videos" at bounding box center [210, 230] width 193 height 15
click at [285, 439] on div "Datasets Create a Dataset Search Filter Showing 1 - 1 50 per view Name Status S…" at bounding box center [686, 375] width 1373 height 652
click at [1243, 21] on img "button" at bounding box center [1236, 24] width 24 height 24
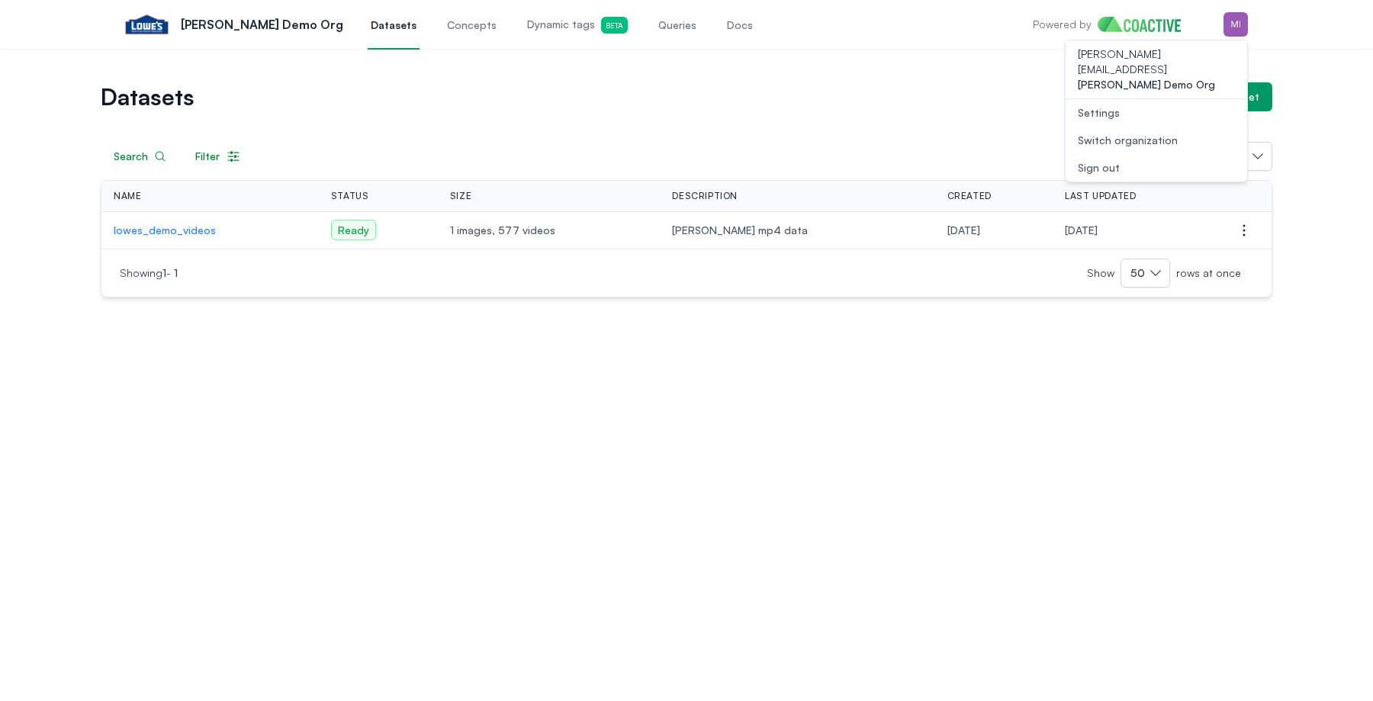
click at [1145, 133] on div "Switch organization" at bounding box center [1128, 140] width 100 height 15
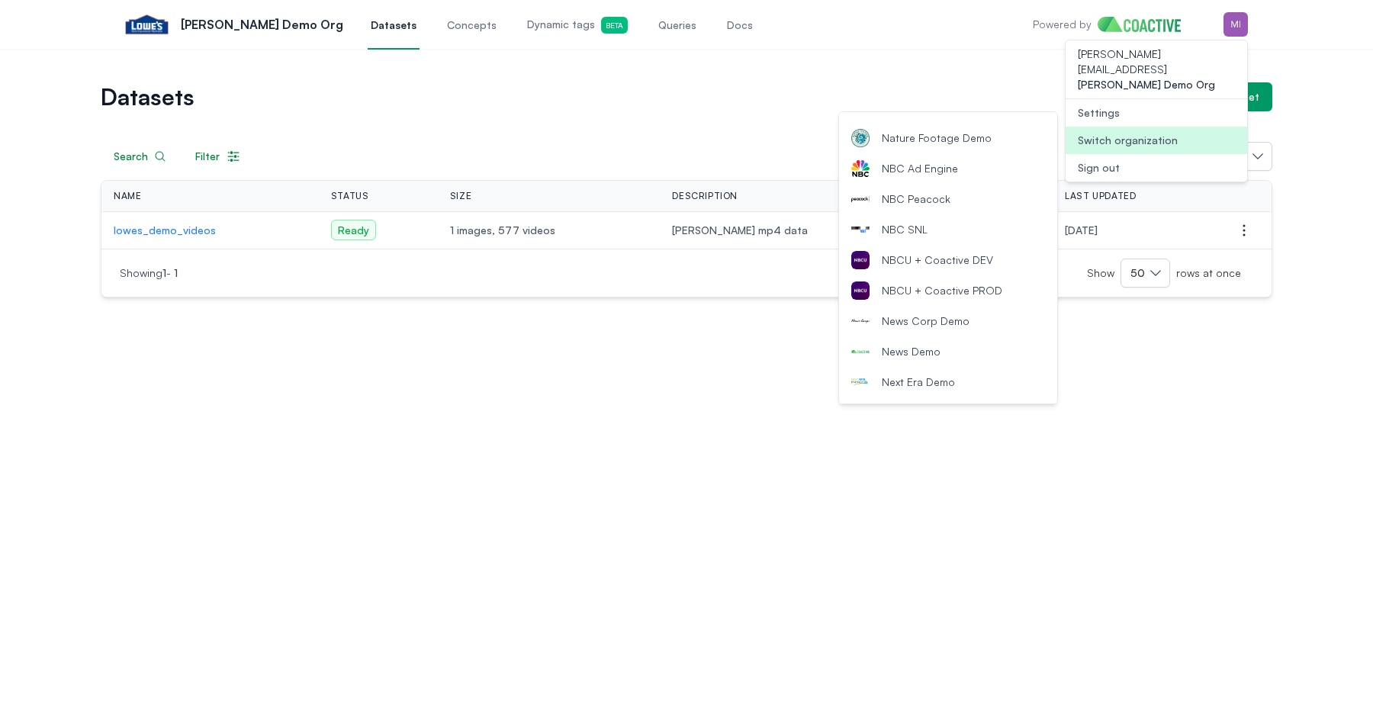
scroll to position [1365, 0]
click at [947, 263] on span "NBCU + Coactive DEV" at bounding box center [937, 257] width 111 height 15
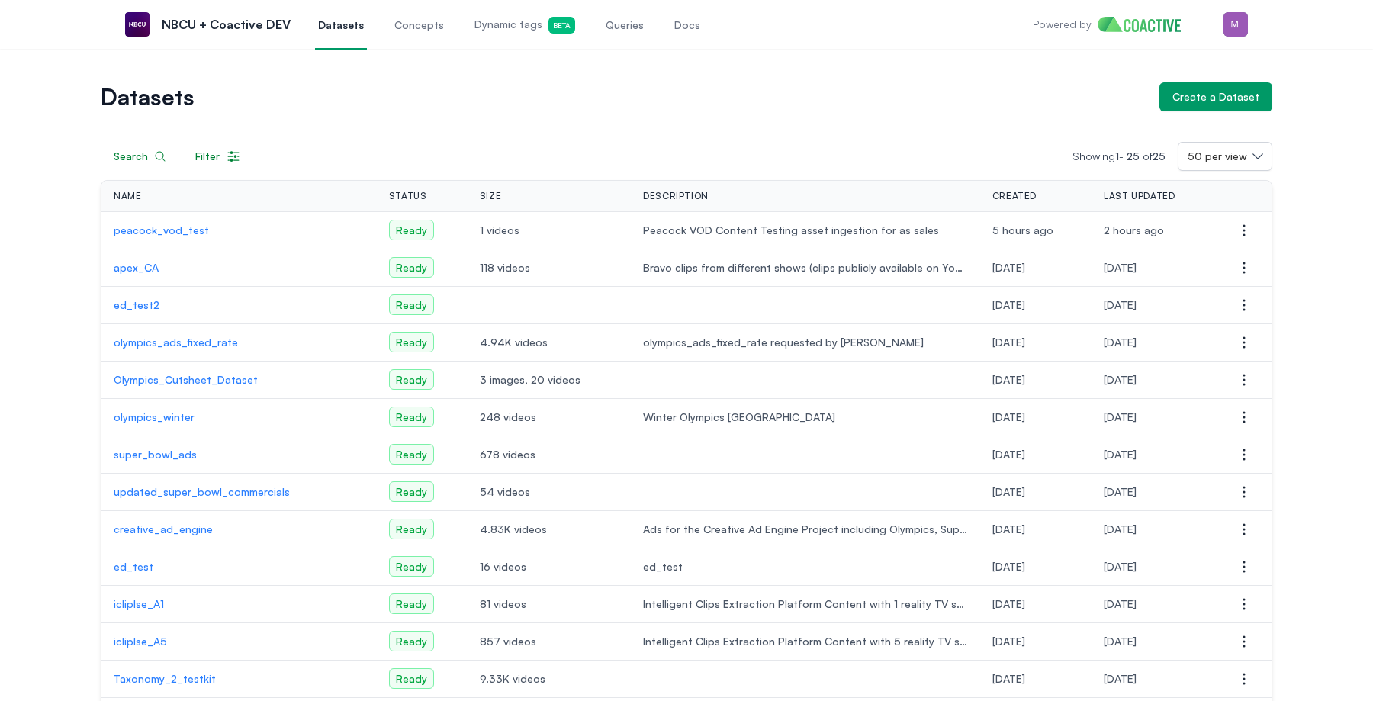
click at [84, 179] on div "Datasets Create a Dataset Search Filter Showing 1 - 25 of 25 50 per view Name S…" at bounding box center [686, 638] width 1318 height 1112
click at [157, 421] on p "olympics_winter" at bounding box center [239, 417] width 251 height 15
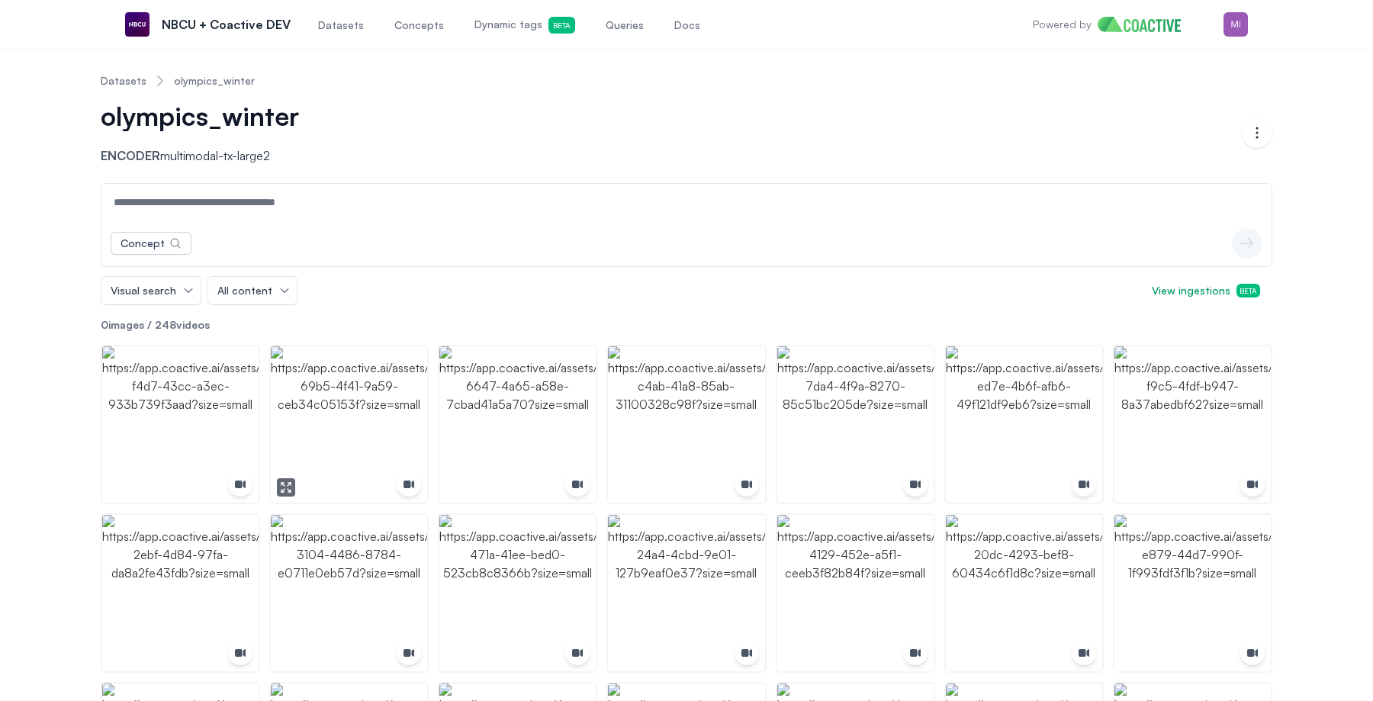
click at [357, 407] on img "button" at bounding box center [349, 424] width 156 height 156
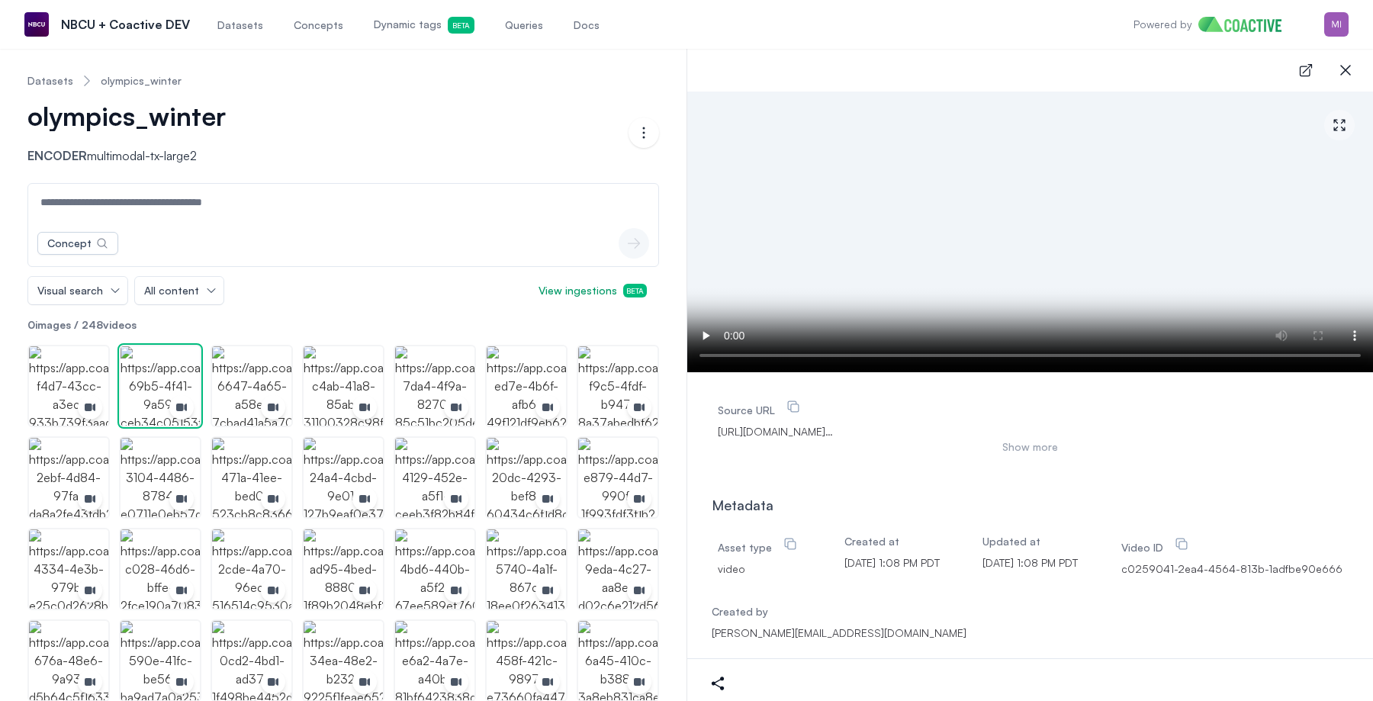
click at [54, 85] on link "Datasets" at bounding box center [50, 80] width 46 height 15
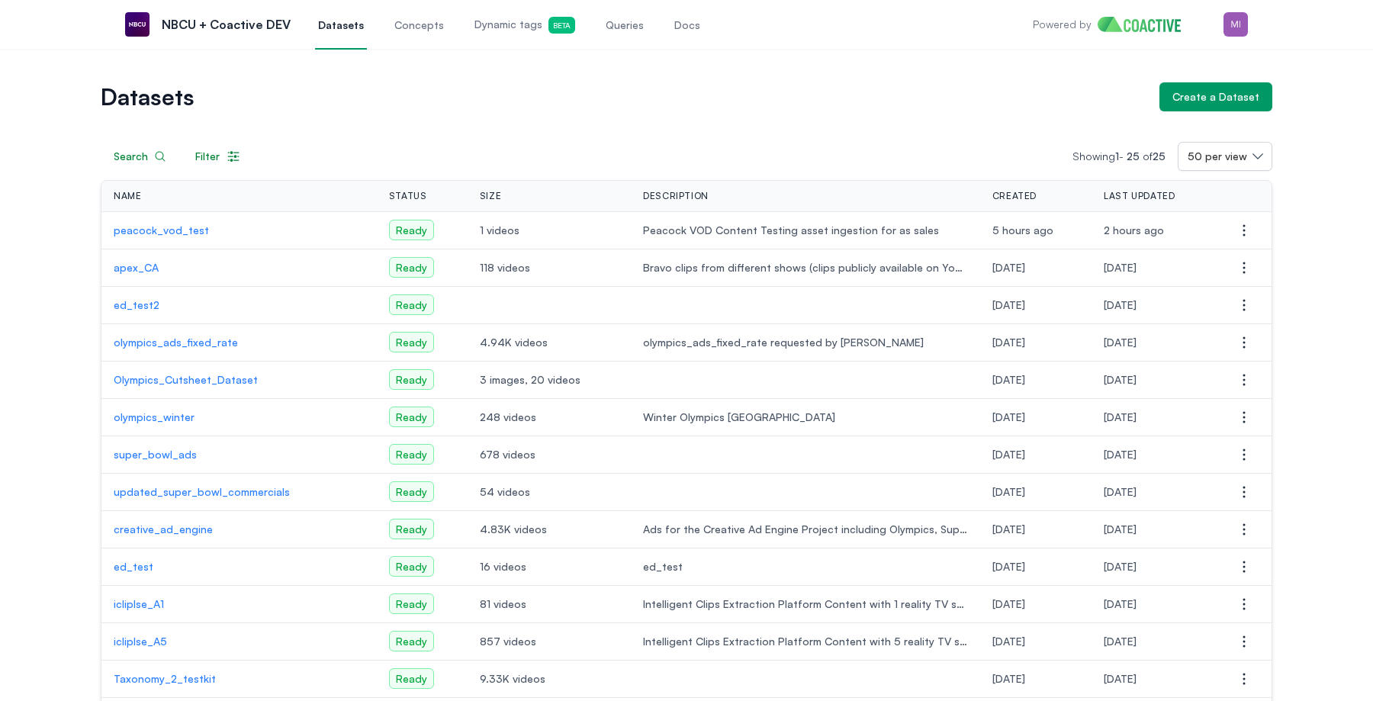
click at [181, 530] on p "creative_ad_engine" at bounding box center [239, 529] width 251 height 15
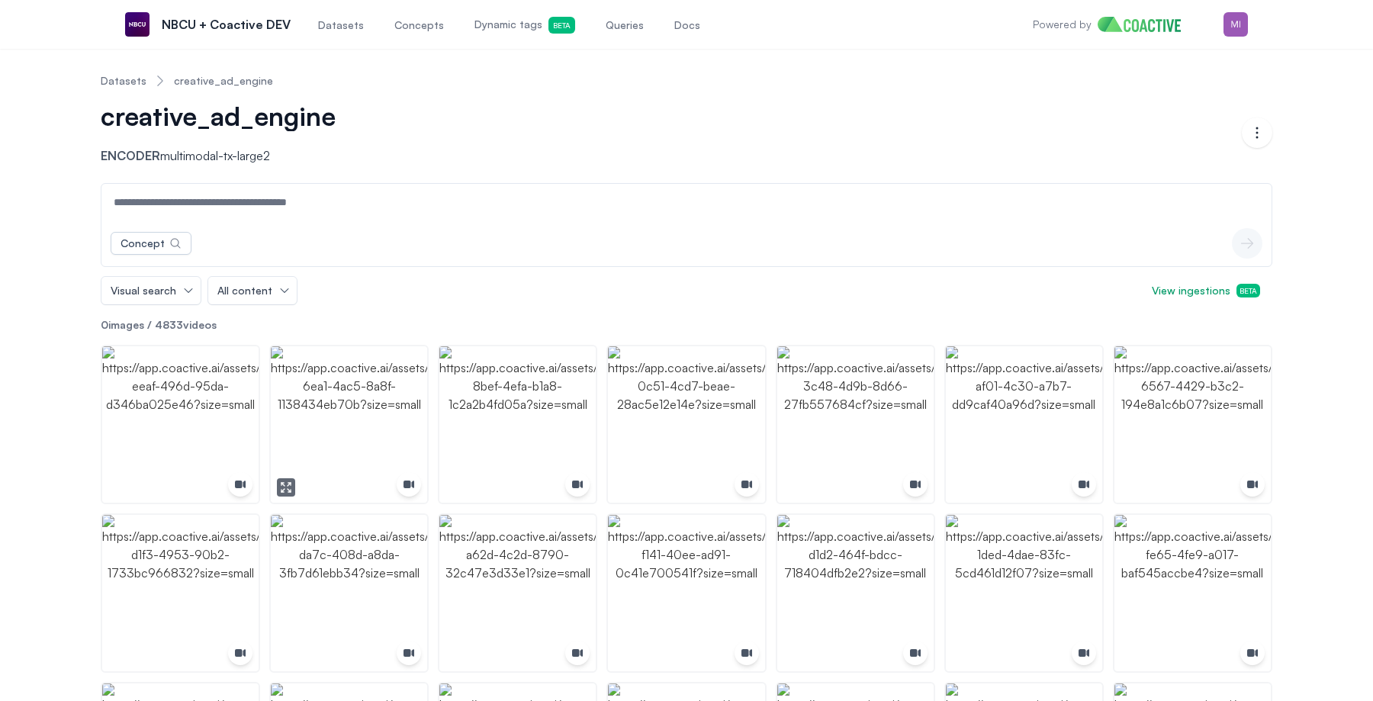
click at [349, 389] on img "button" at bounding box center [349, 424] width 156 height 156
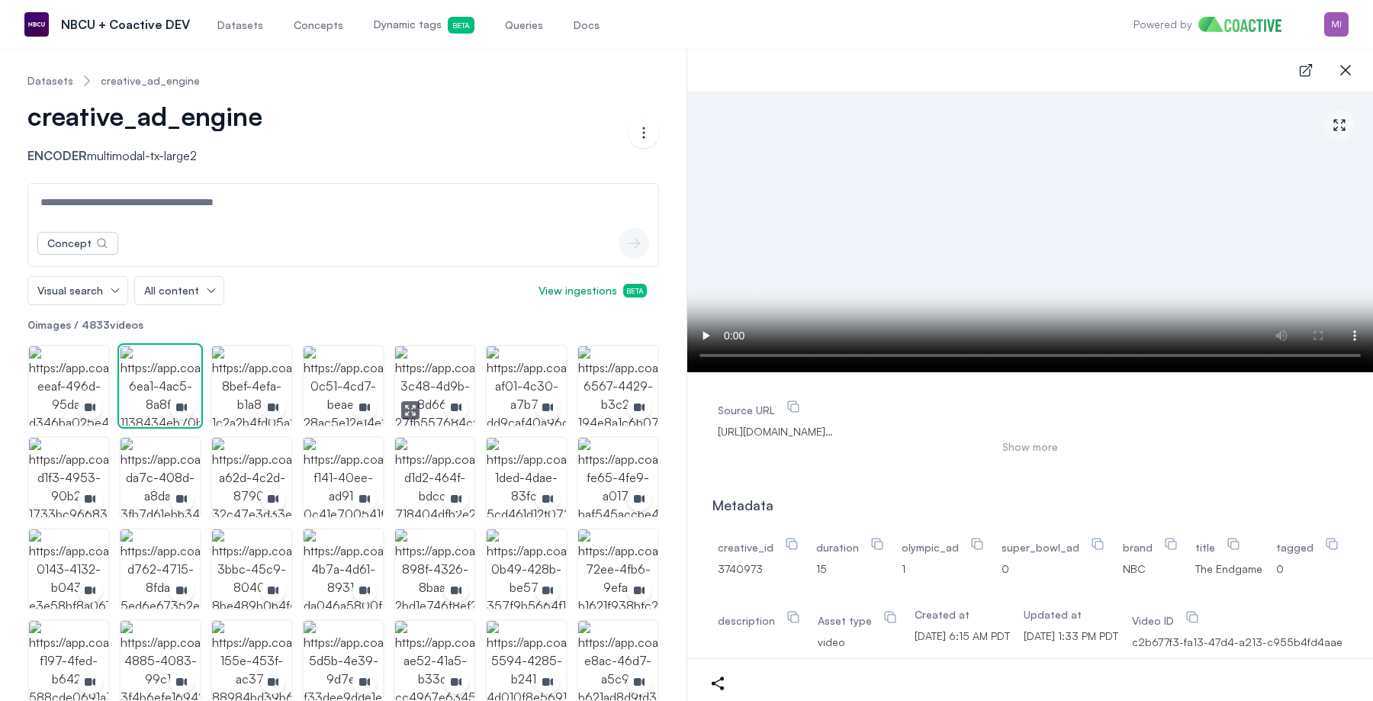
click at [422, 362] on img "button" at bounding box center [434, 385] width 79 height 79
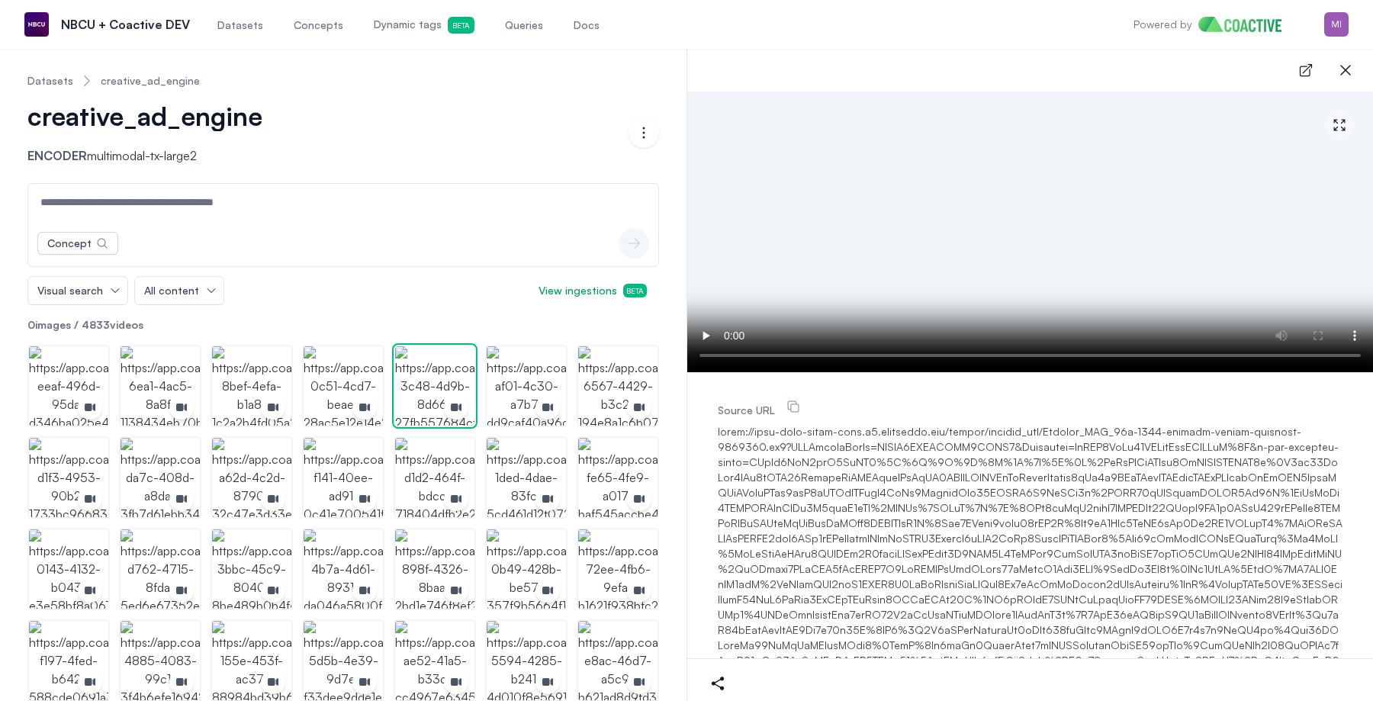
click at [40, 75] on link "Datasets" at bounding box center [50, 80] width 46 height 15
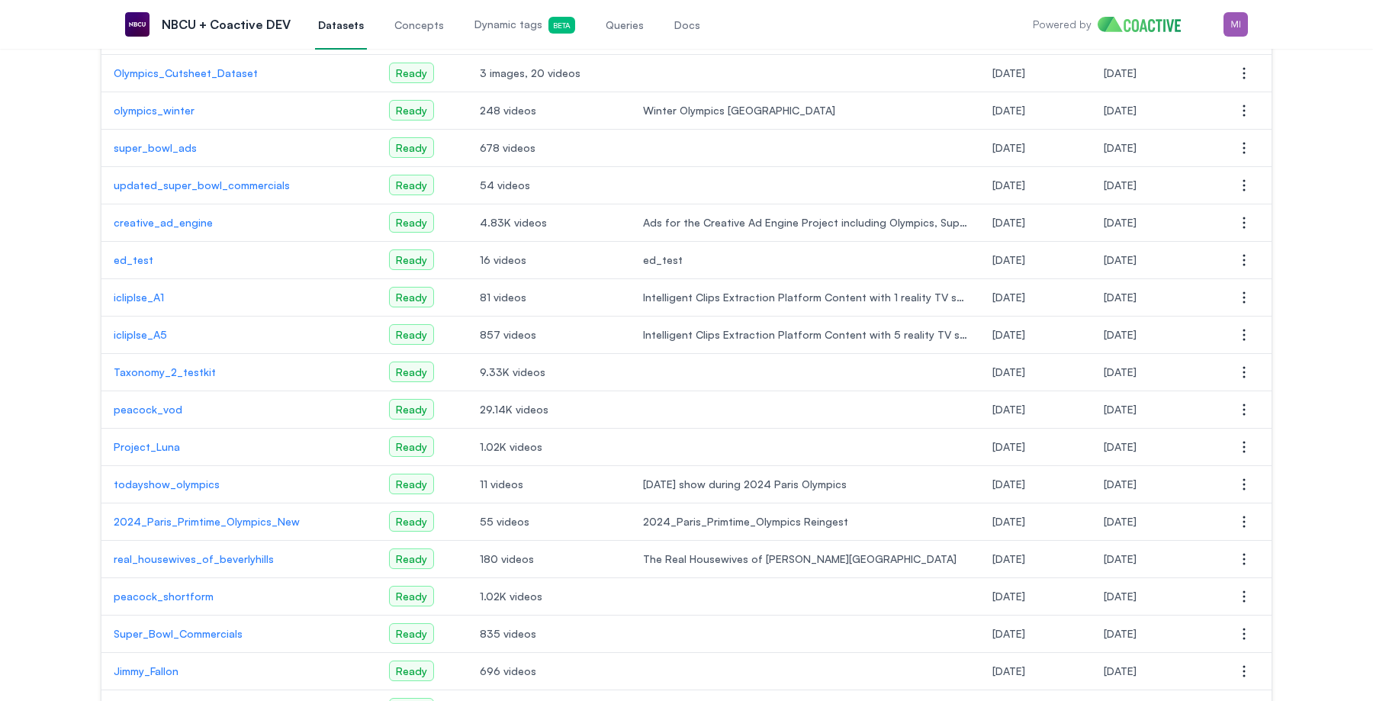
scroll to position [324, 0]
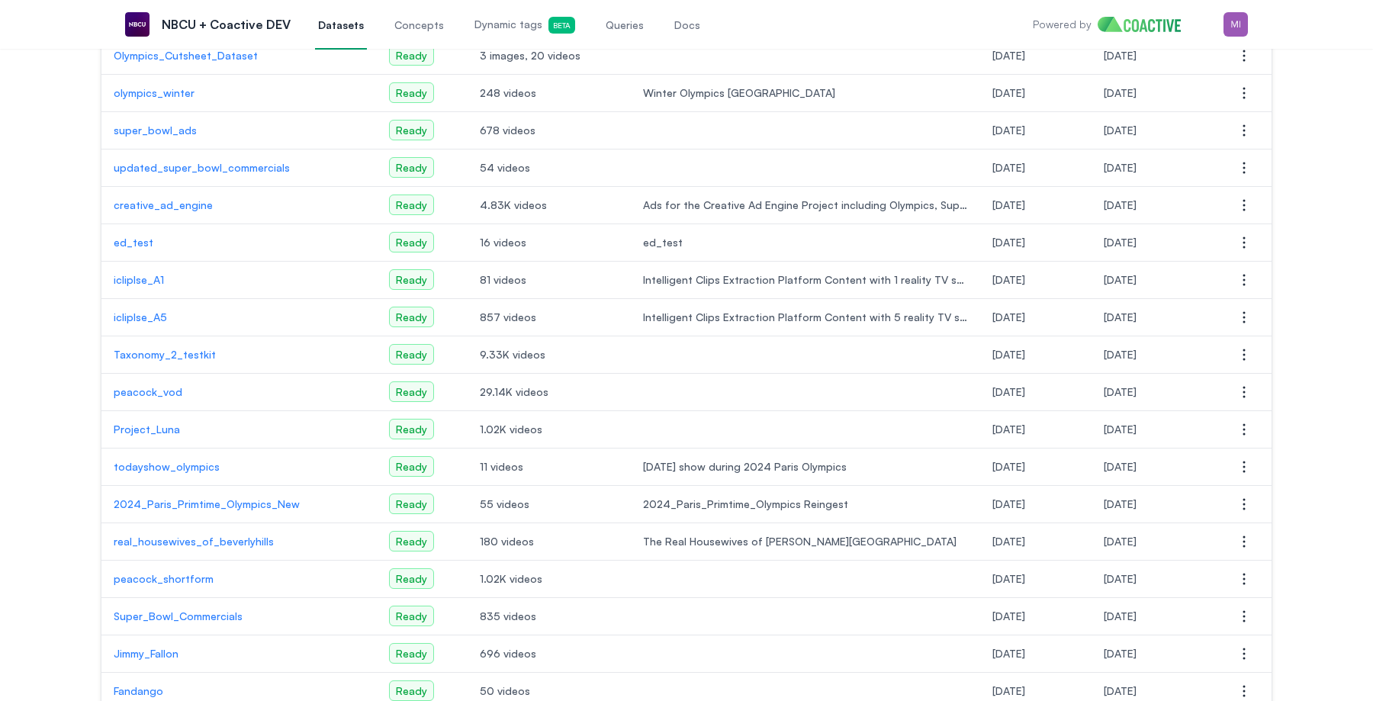
click at [49, 349] on div "Datasets Create a Dataset Search Filter Showing 1 - 25 of 25 50 per view Name S…" at bounding box center [686, 314] width 1318 height 1112
click at [50, 343] on div "Datasets Create a Dataset Search Filter Showing 1 - 25 of 25 50 per view Name S…" at bounding box center [686, 314] width 1318 height 1112
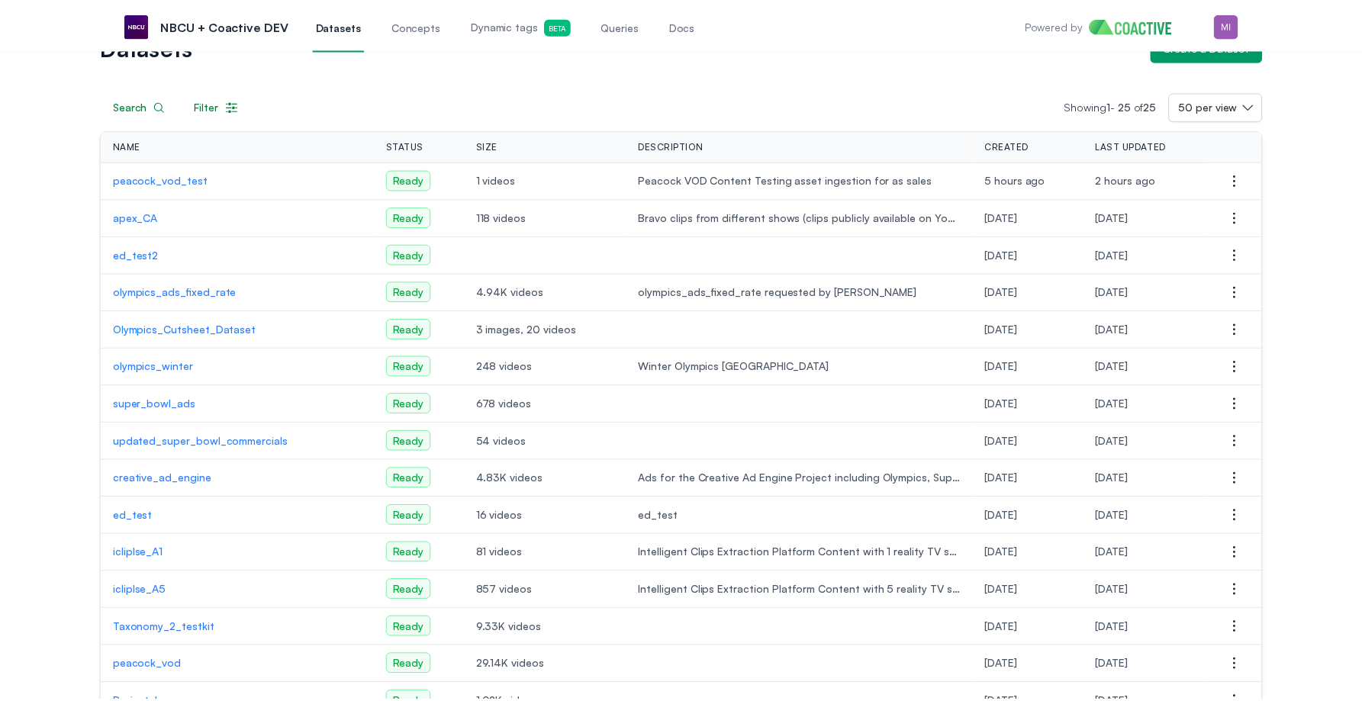
scroll to position [50, 0]
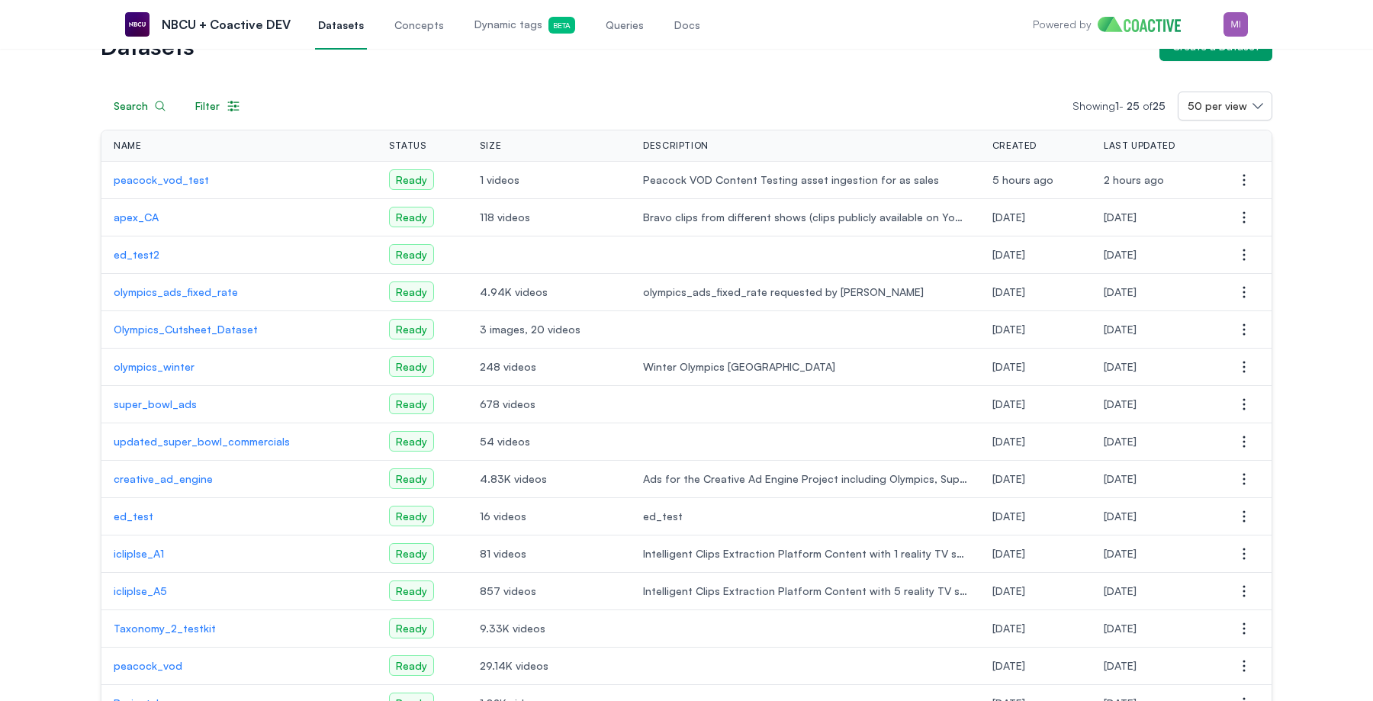
click at [53, 322] on div "Datasets Create a Dataset Search Filter Showing 1 - 25 of 25 50 per view Name S…" at bounding box center [686, 588] width 1318 height 1112
